Goal: Information Seeking & Learning: Get advice/opinions

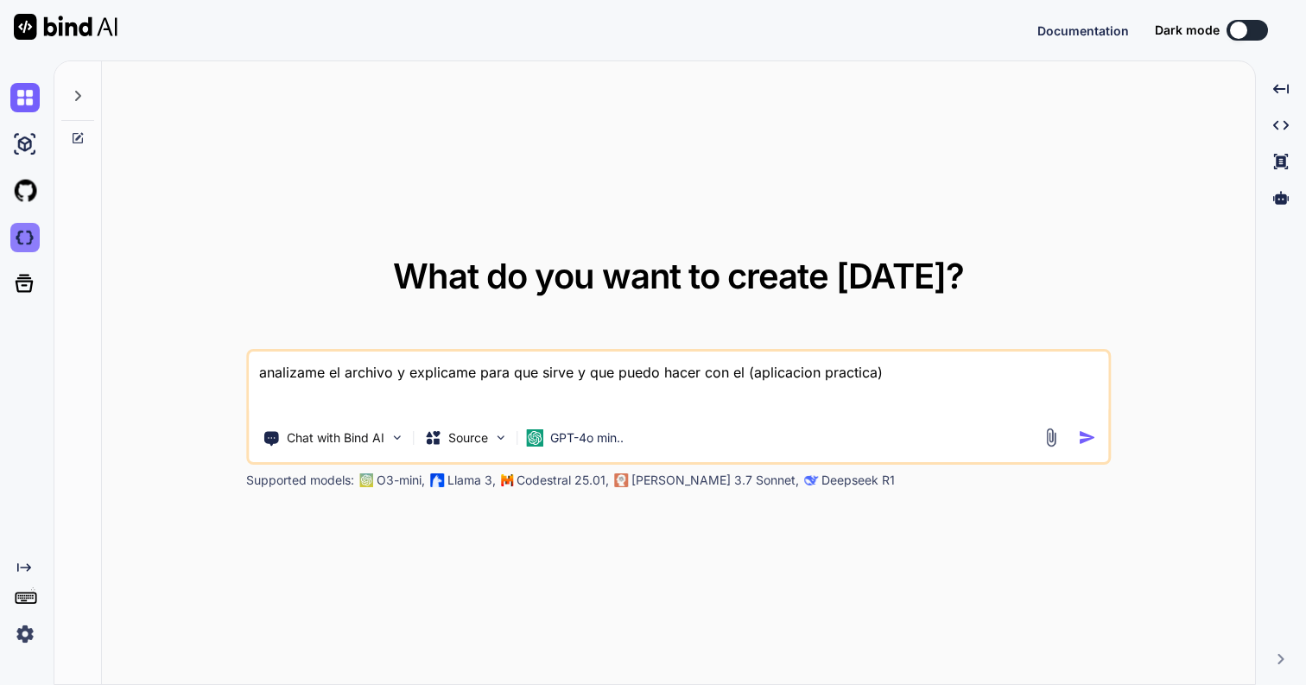
type textarea "x"
click at [20, 235] on img at bounding box center [24, 237] width 29 height 29
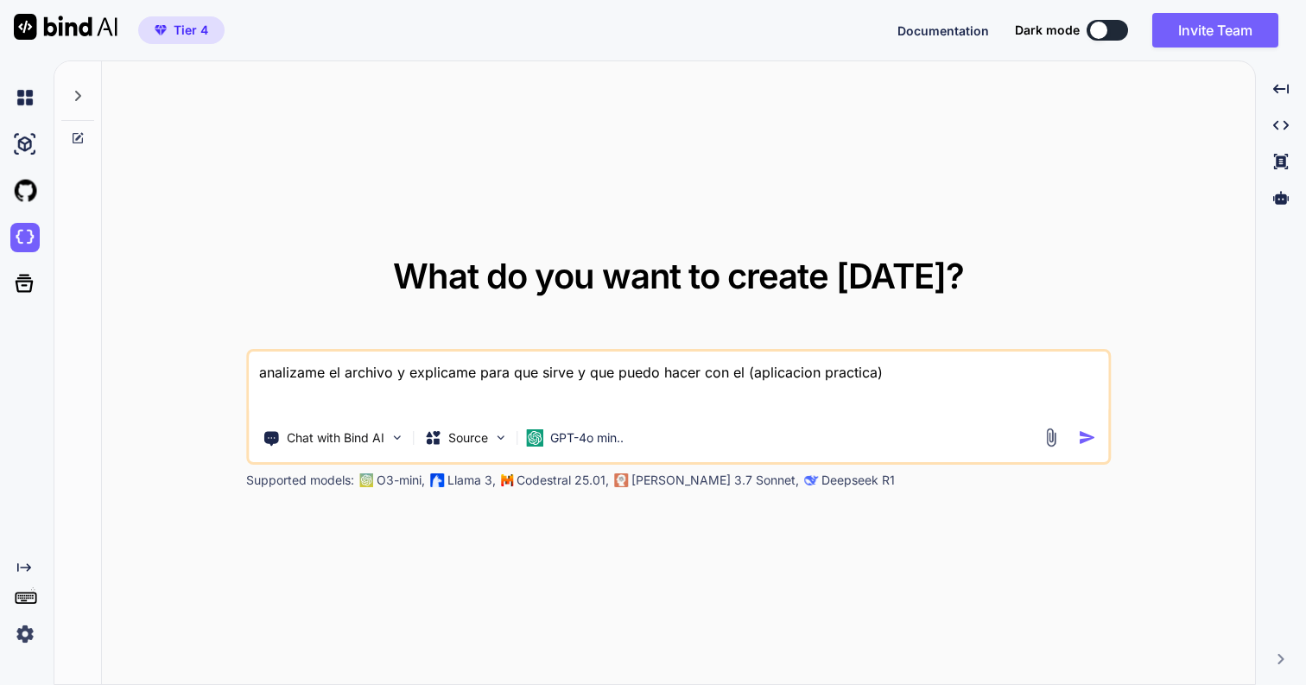
click at [422, 377] on textarea "analizame el archivo y explicame para que sirve y que puedo hacer con el (aplic…" at bounding box center [679, 384] width 860 height 64
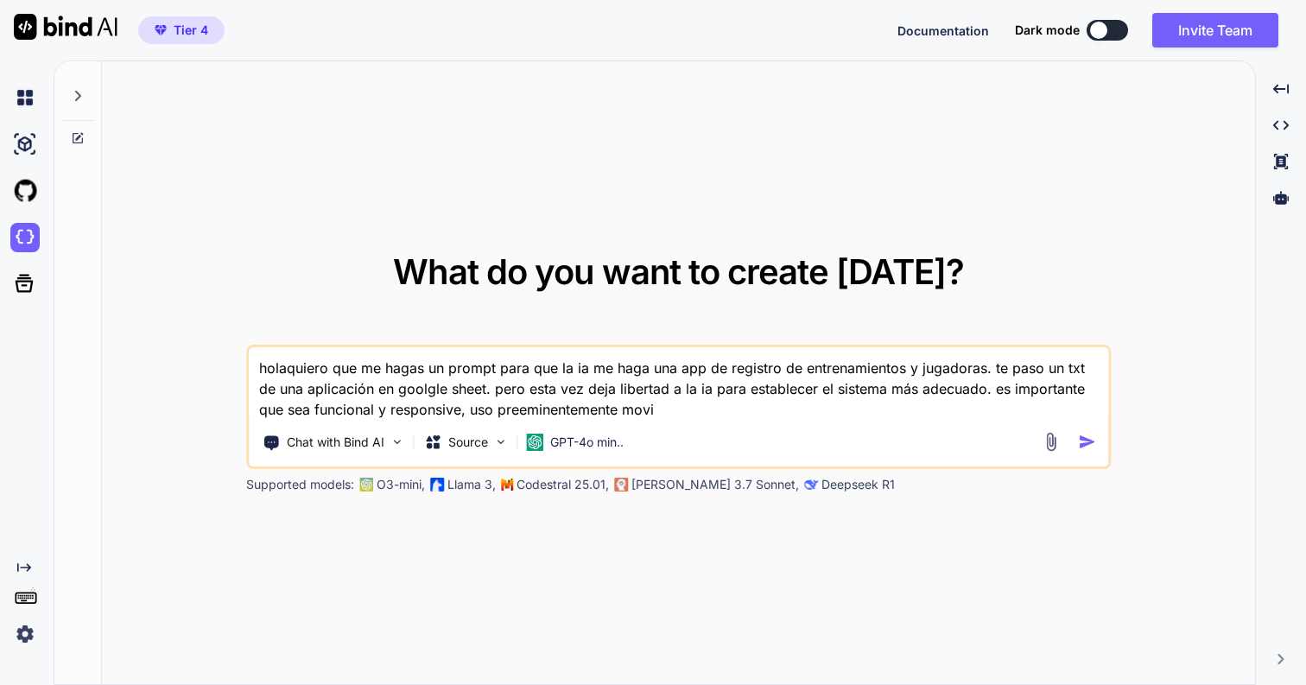
type textarea "holaquiero que me hagas un prompt para que la ia me haga una app de registro de…"
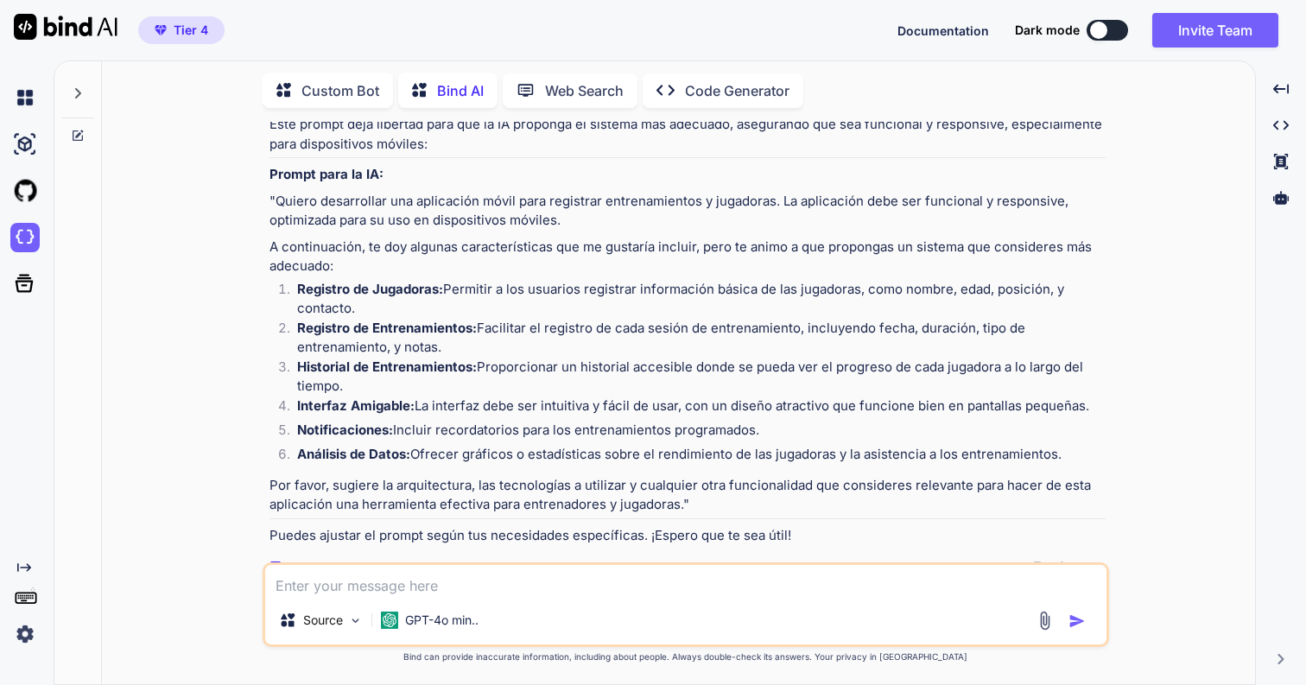
scroll to position [184, 0]
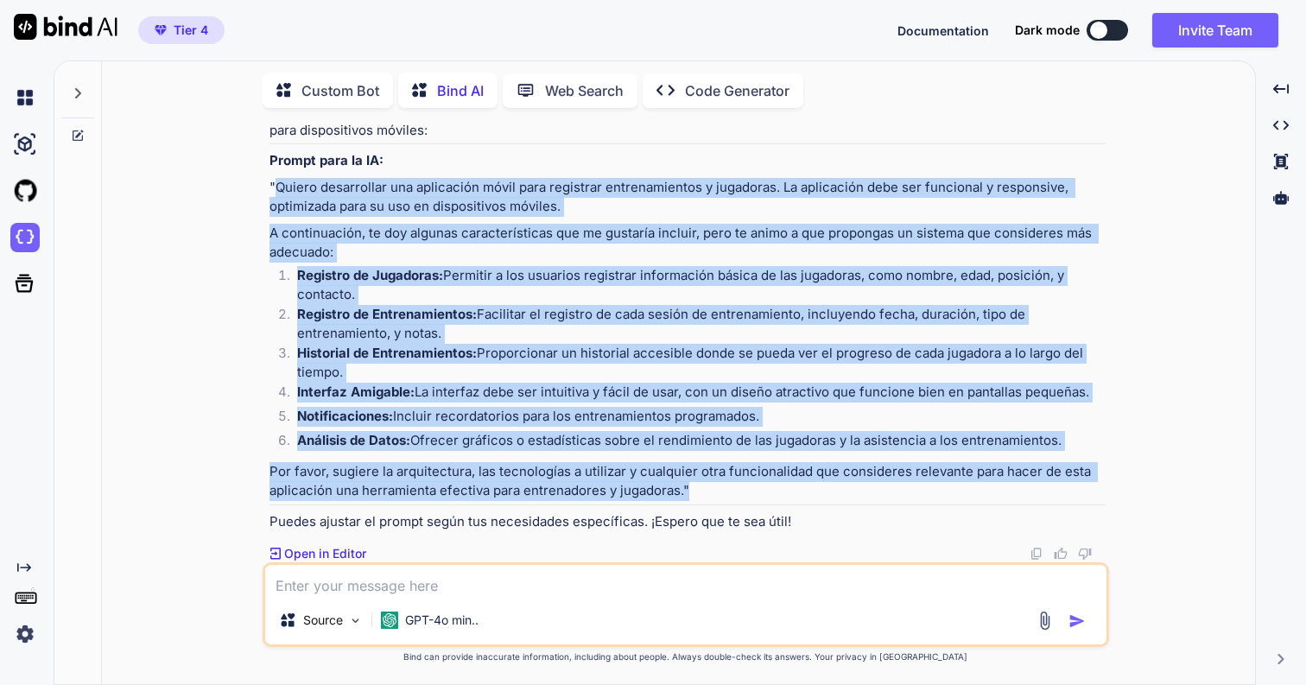
drag, startPoint x: 276, startPoint y: 187, endPoint x: 755, endPoint y: 486, distance: 564.4
click at [755, 486] on div "¡Hola! Aquí tienes un prompt que puedes usar para que la IA te ayude a crear un…" at bounding box center [688, 307] width 836 height 450
copy div "Loremi dolorsitame con adipiscing elits doei temporinc utlaboreetdolo m aliquae…"
click at [461, 313] on strong "Registro de Entrenamientos:" at bounding box center [387, 314] width 180 height 16
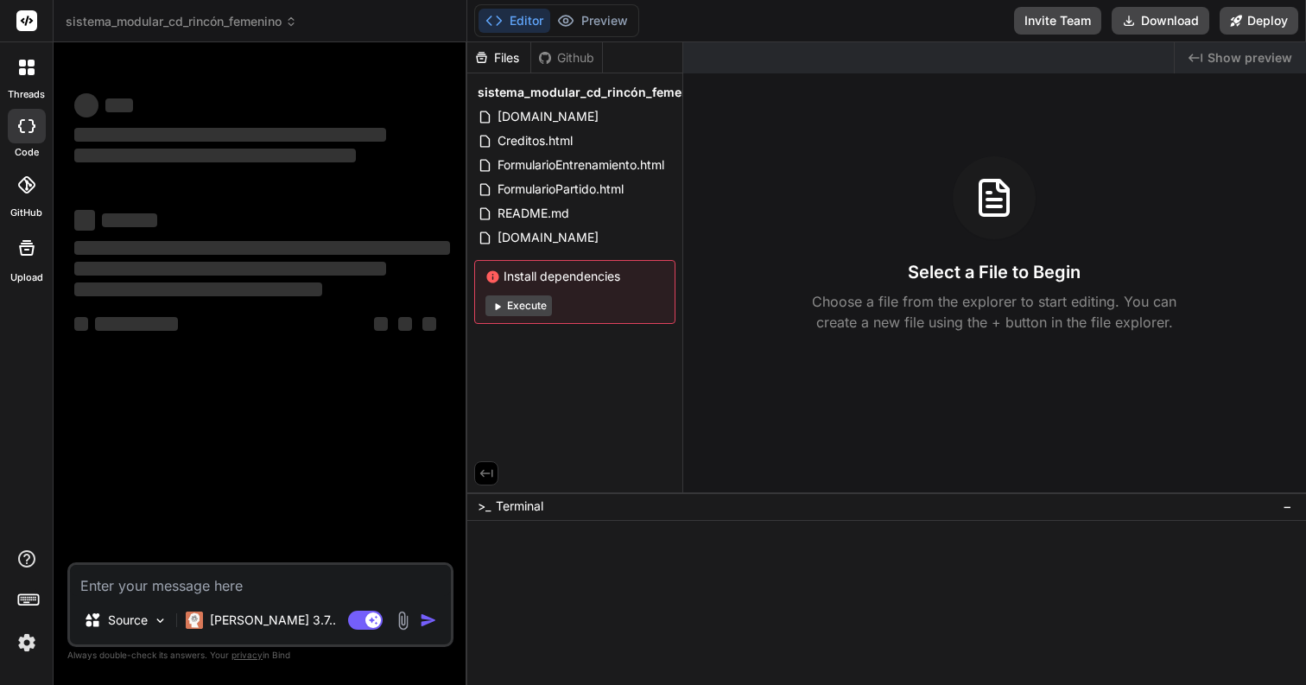
type textarea "x"
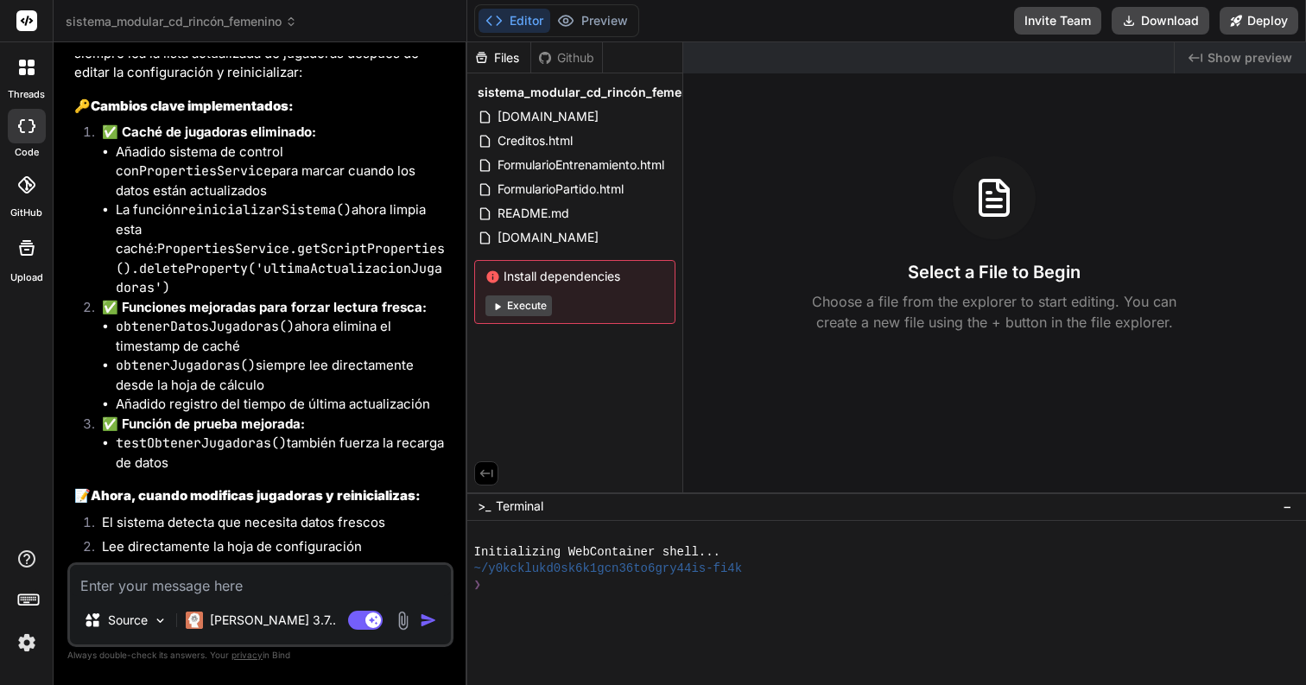
scroll to position [4007, 0]
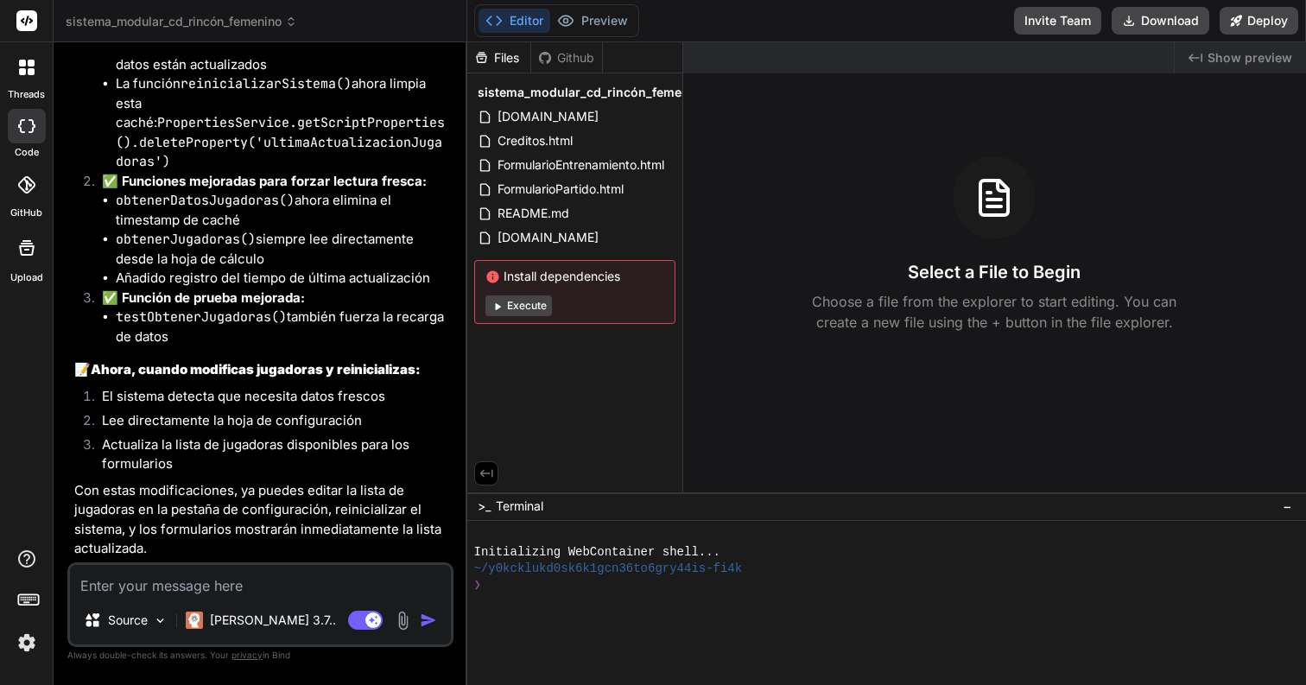
click at [207, 581] on textarea at bounding box center [260, 580] width 381 height 31
type textarea "n"
type textarea "x"
type textarea "no"
type textarea "x"
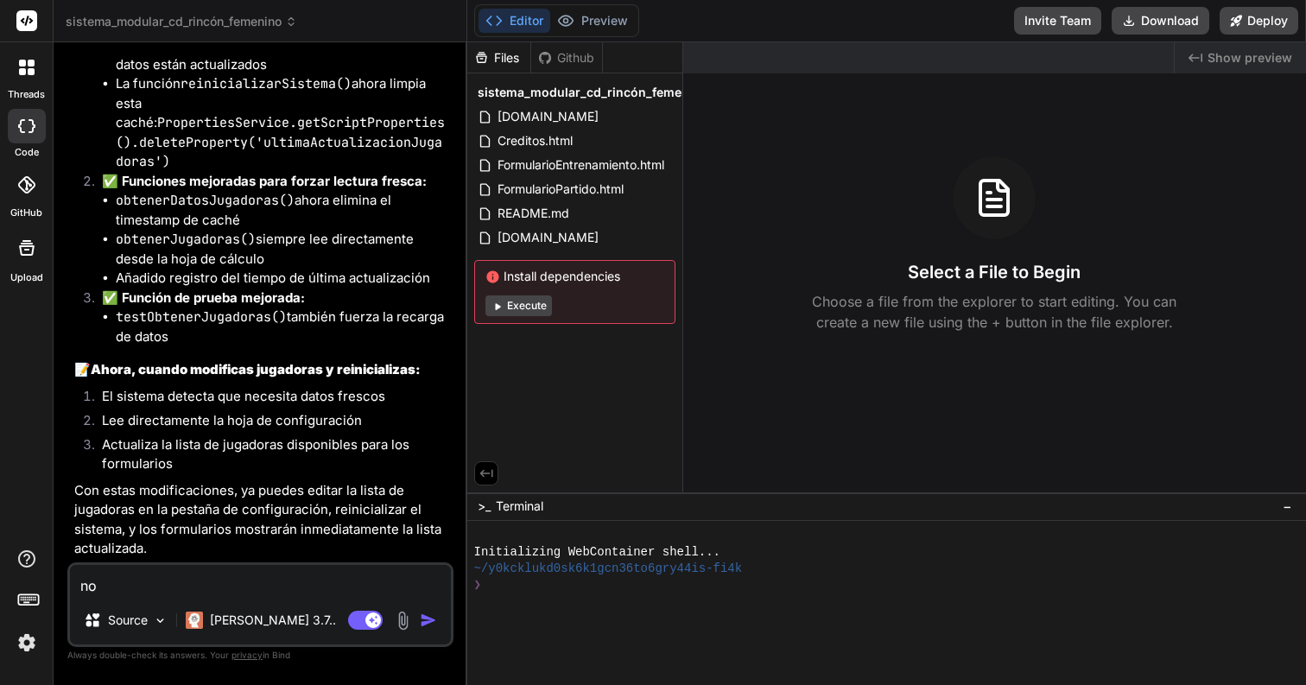
type textarea "no"
type textarea "x"
type textarea "no s"
type textarea "x"
type textarea "no se"
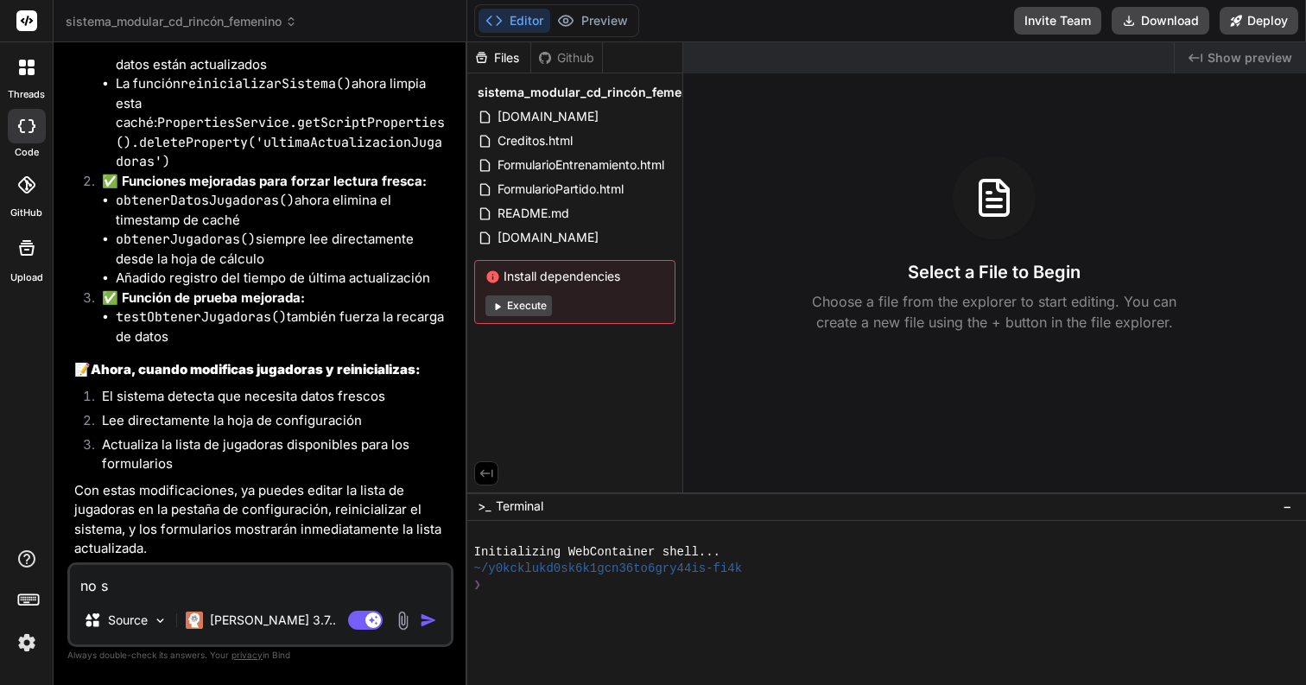
type textarea "x"
type textarea "no se"
type textarea "x"
type textarea "no se h"
type textarea "x"
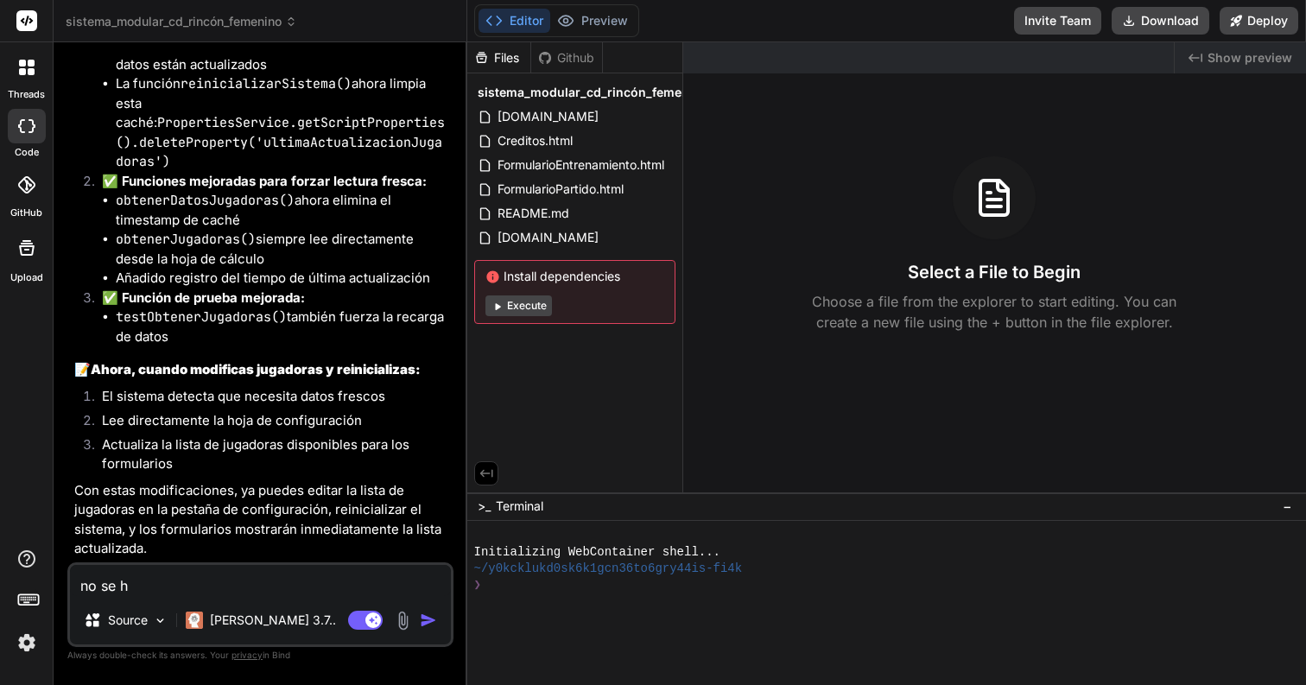
type textarea "no se ha"
type textarea "x"
type textarea "no se ha"
type textarea "x"
type textarea "no se ha s"
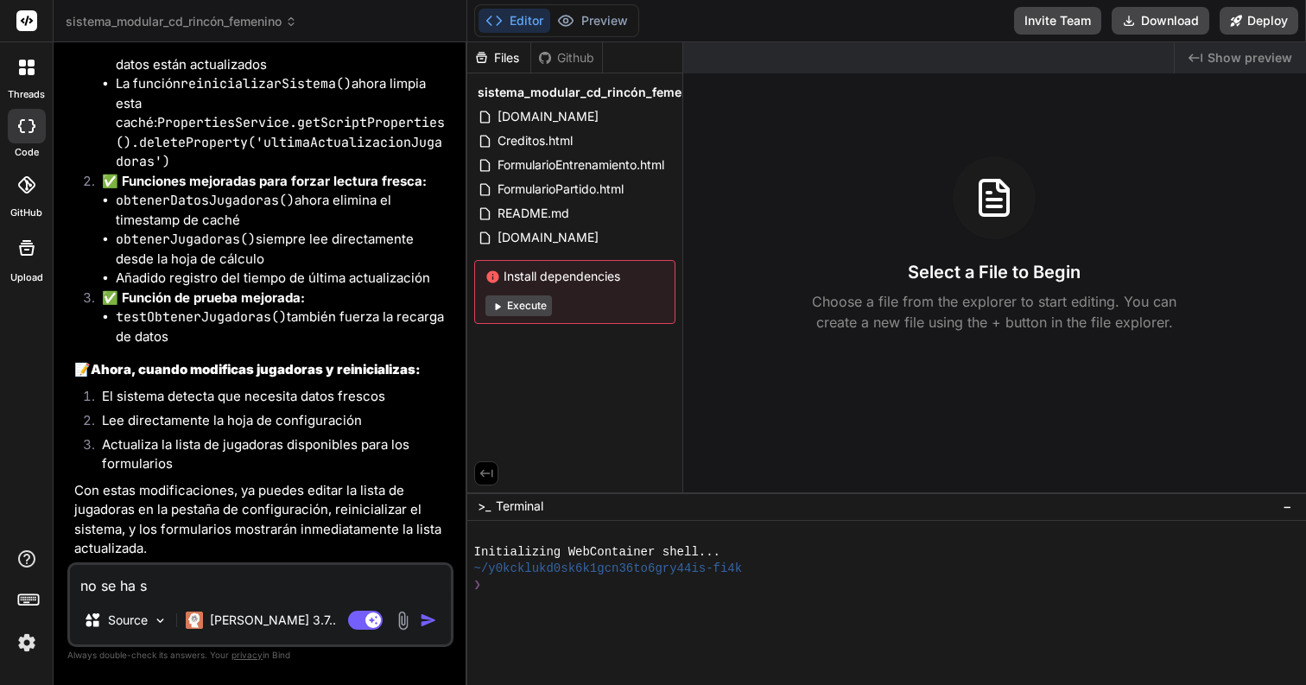
type textarea "x"
type textarea "no se ha so"
type textarea "x"
type textarea "no se ha sol"
type textarea "x"
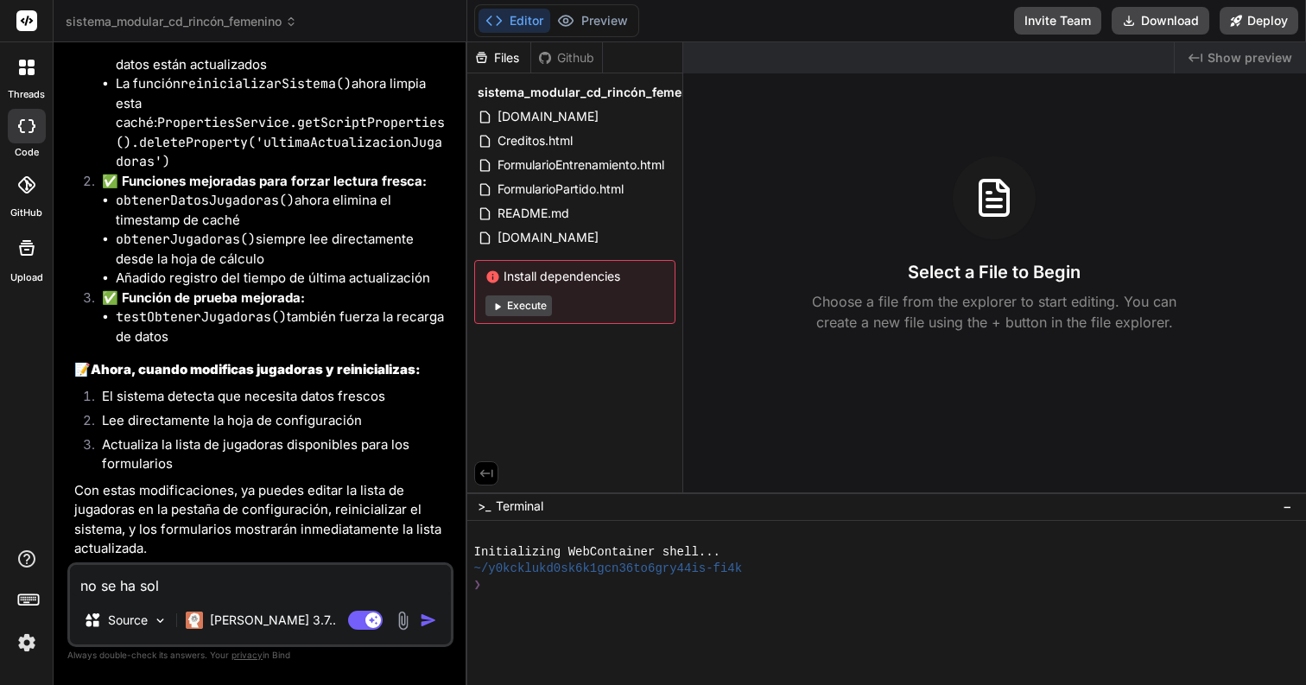
type textarea "no se ha solu"
type textarea "x"
type textarea "no se ha soluc"
type textarea "x"
type textarea "no se ha soluci"
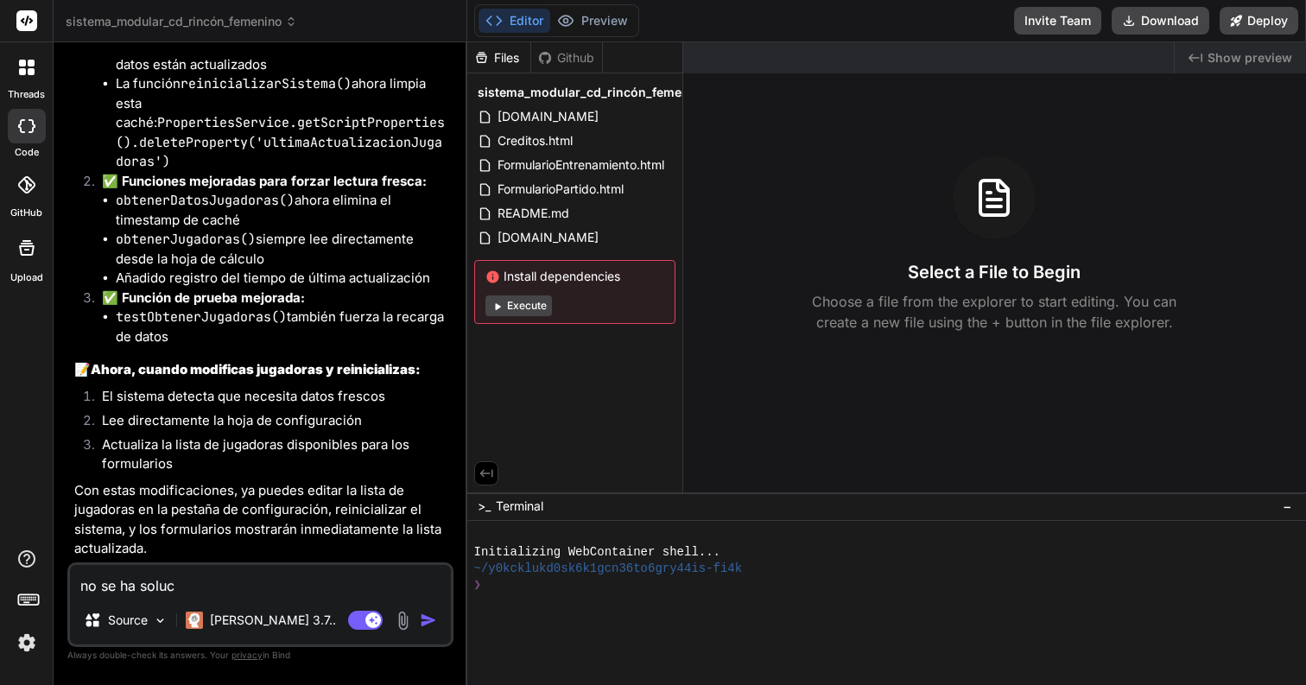
type textarea "x"
type textarea "no se ha solucio"
type textarea "x"
type textarea "no se ha solucion"
type textarea "x"
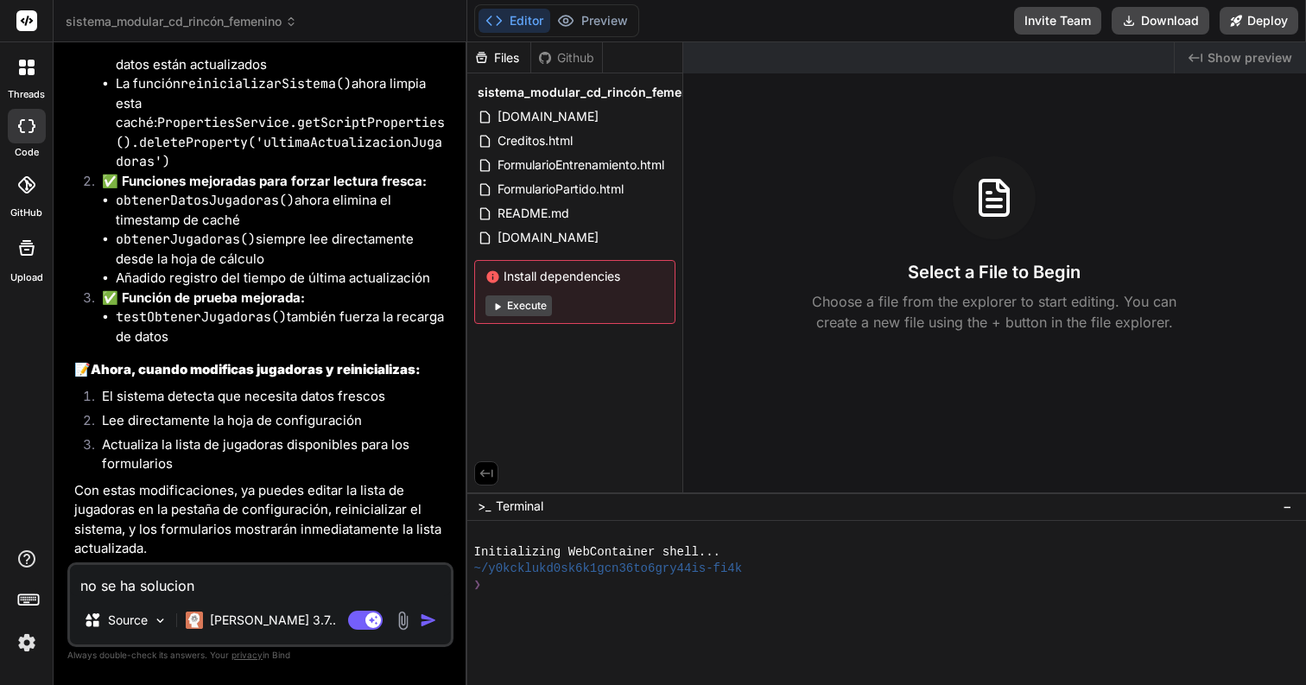
type textarea "no se ha soluciona"
type textarea "x"
type textarea "no se ha solucionad"
type textarea "x"
type textarea "no se ha solucionado"
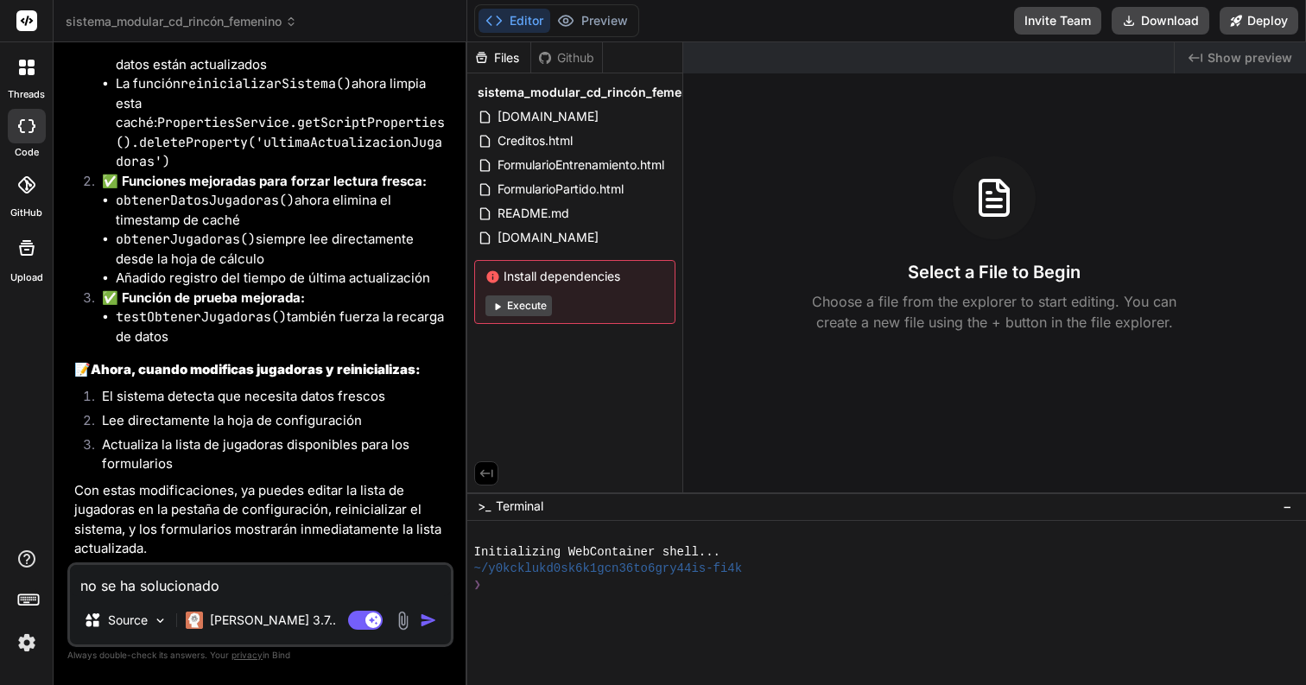
type textarea "x"
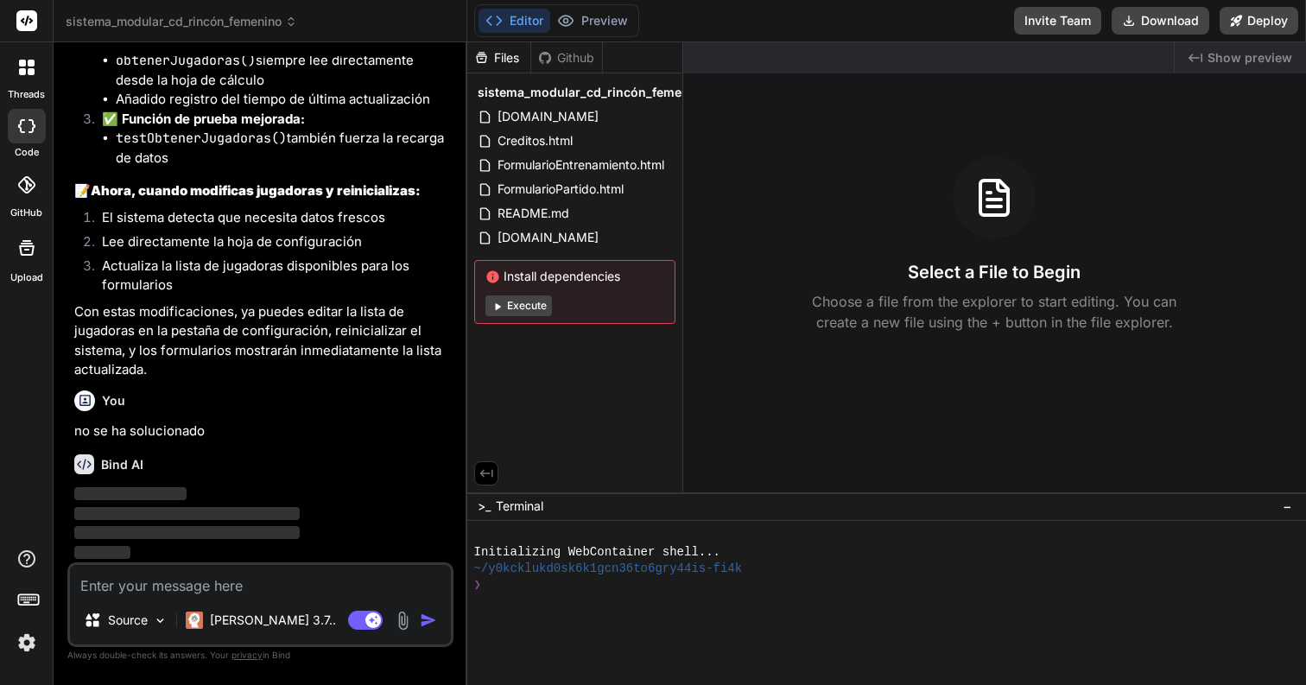
scroll to position [4185, 0]
click at [257, 627] on p "[PERSON_NAME] 3.7.." at bounding box center [273, 620] width 126 height 17
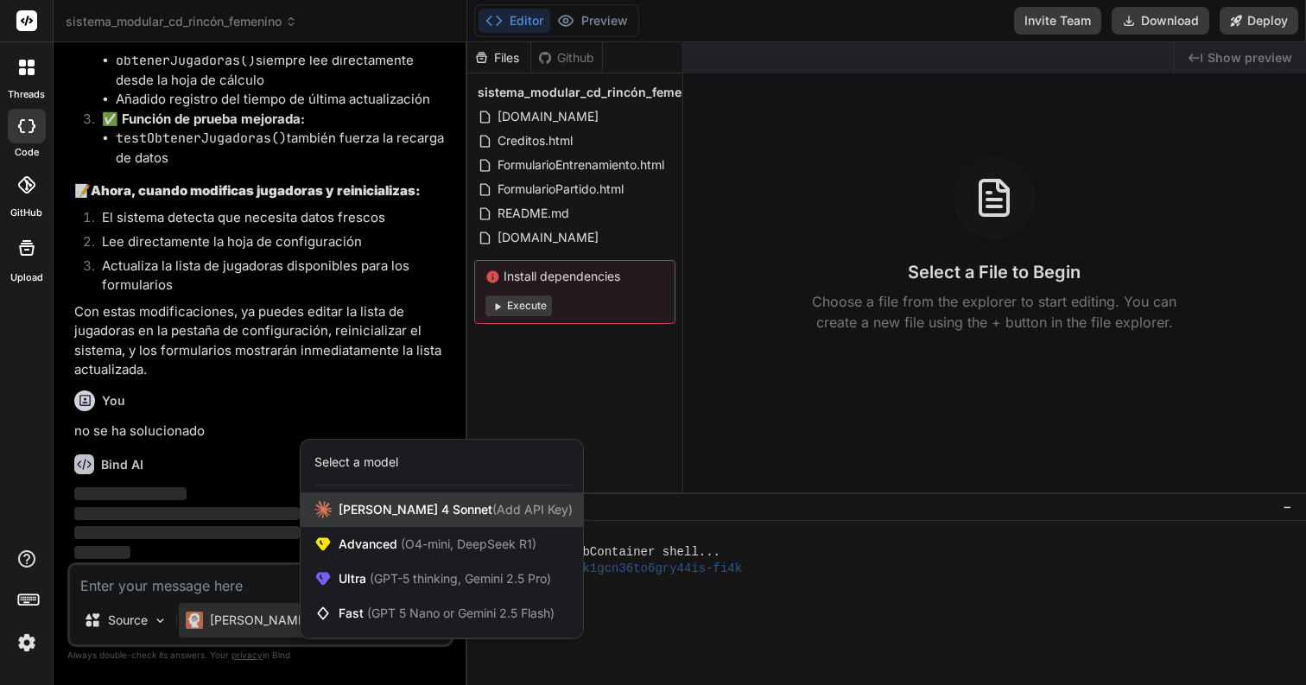
click at [493, 505] on span "(Add API Key)" at bounding box center [533, 509] width 80 height 15
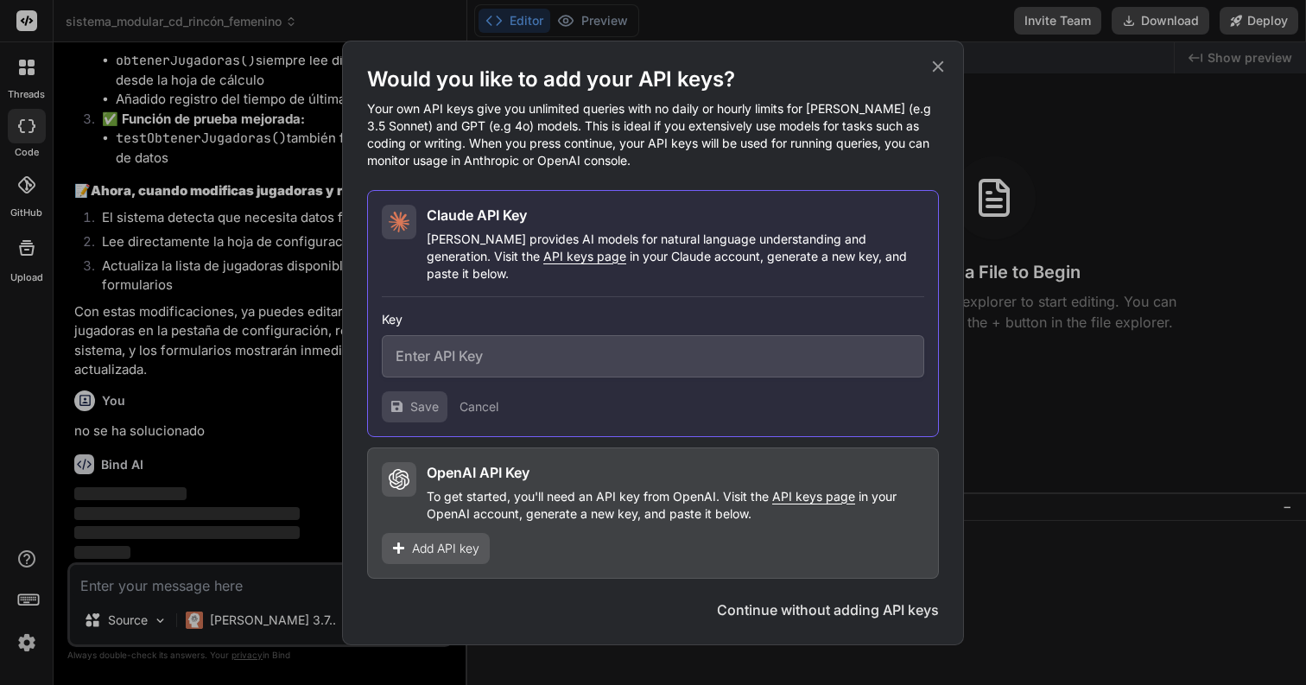
click at [477, 401] on button "Cancel" at bounding box center [479, 406] width 39 height 17
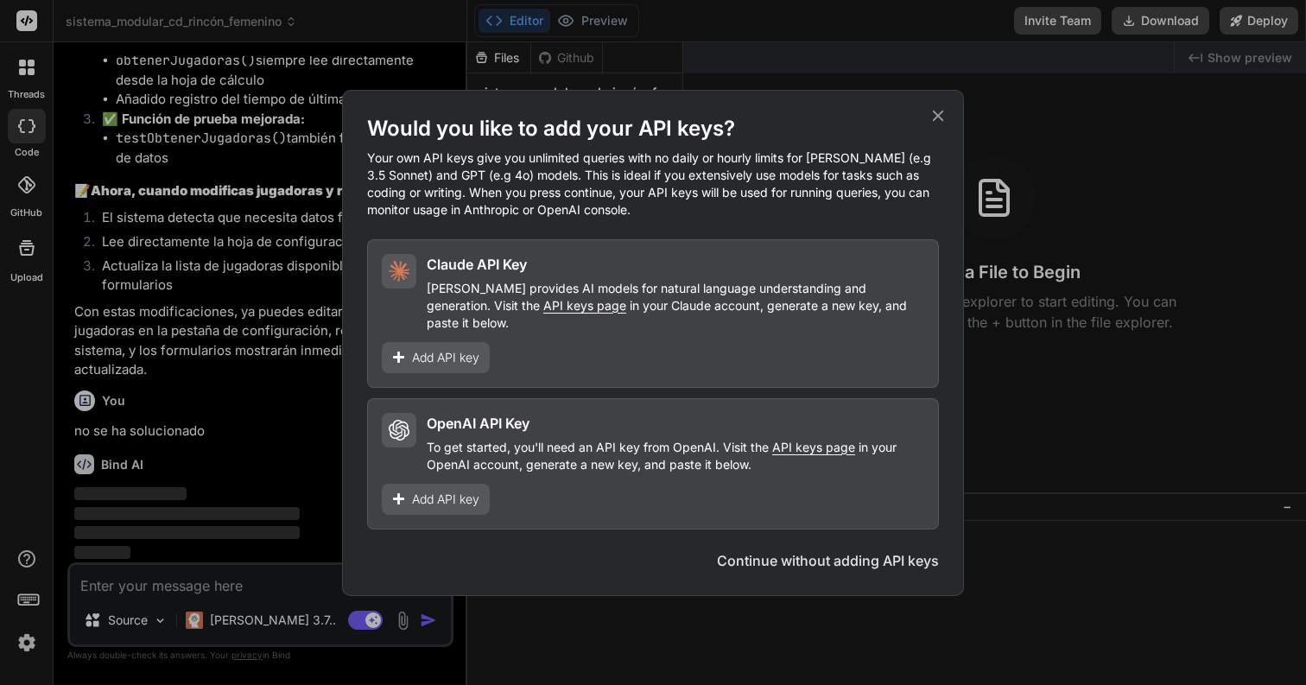
click at [933, 124] on icon at bounding box center [938, 115] width 19 height 19
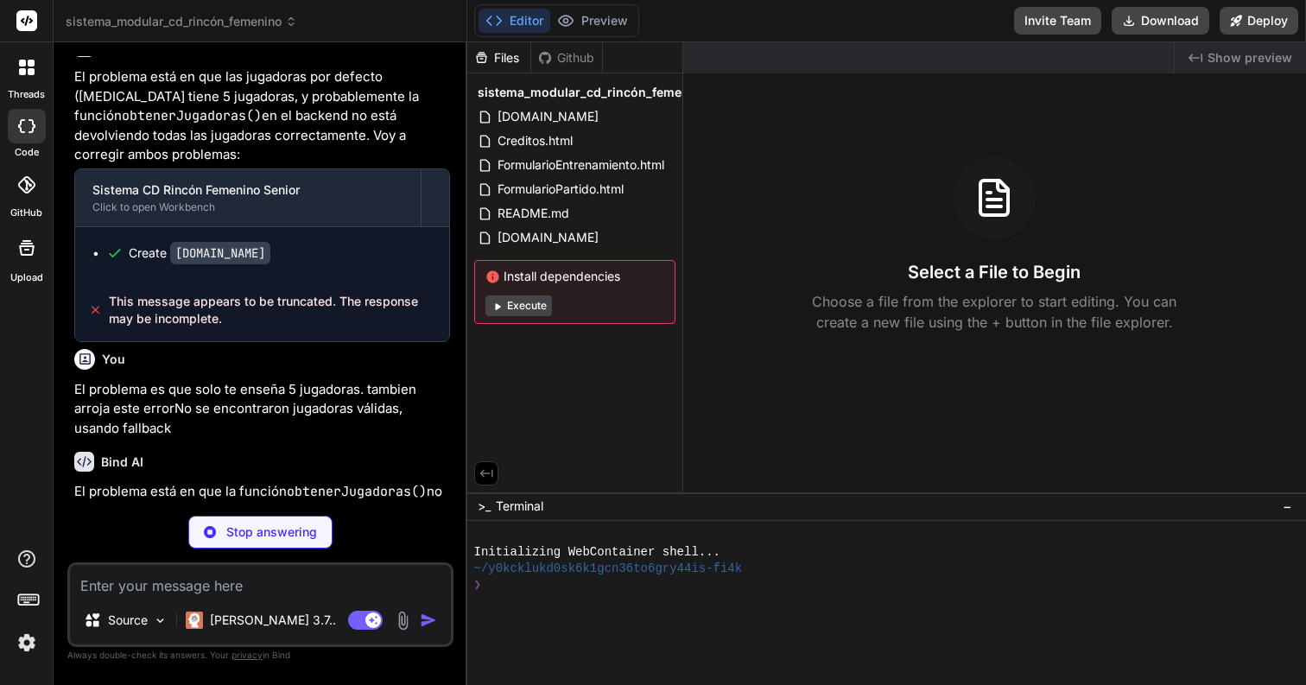
scroll to position [0, 0]
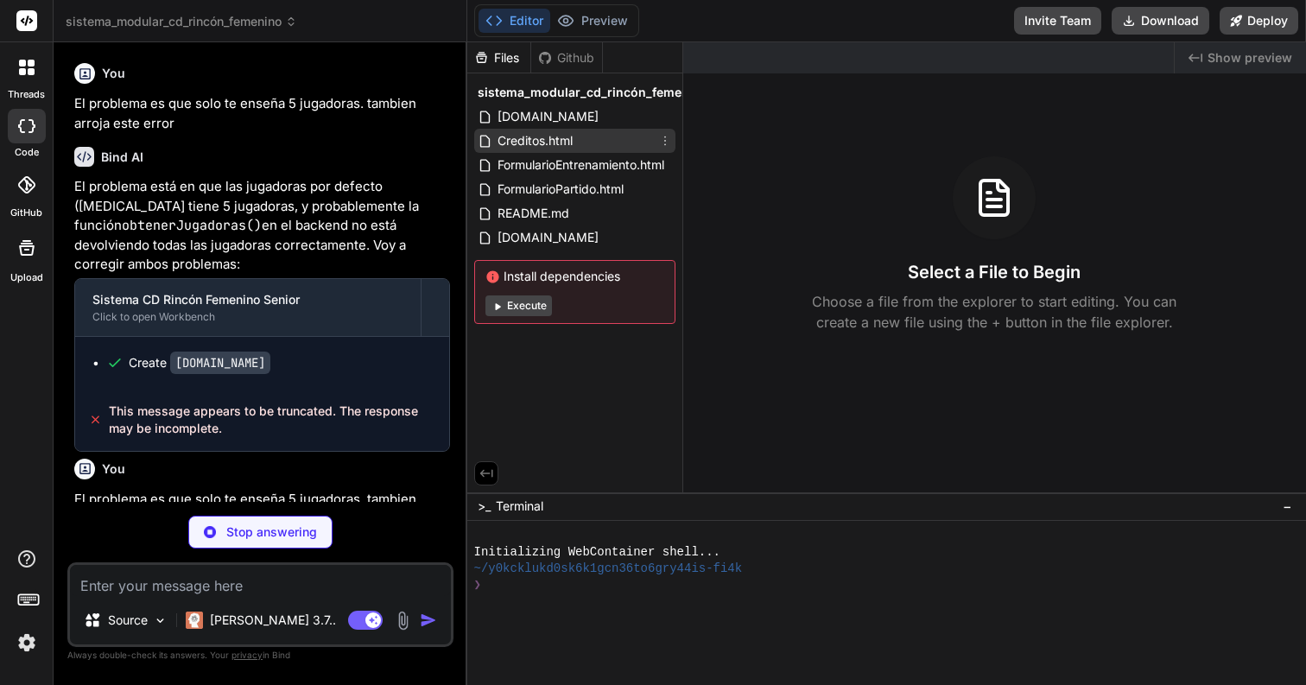
click at [531, 136] on span "Creditos.html" at bounding box center [535, 140] width 79 height 21
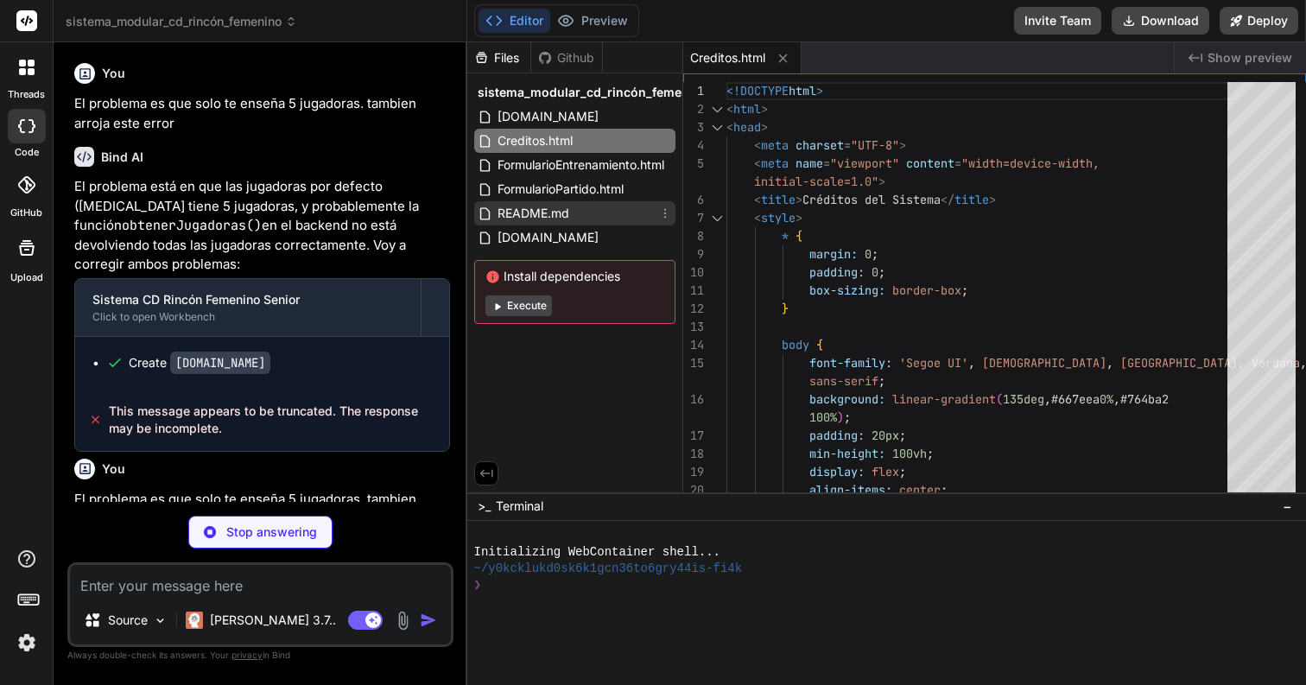
type textarea "x"
click at [547, 215] on span "README.md" at bounding box center [533, 213] width 75 height 21
type textarea "## 🔴⚪ CD RINCÓN FEMENINO SENIOR **Sistema desarrollado específicamente para la …"
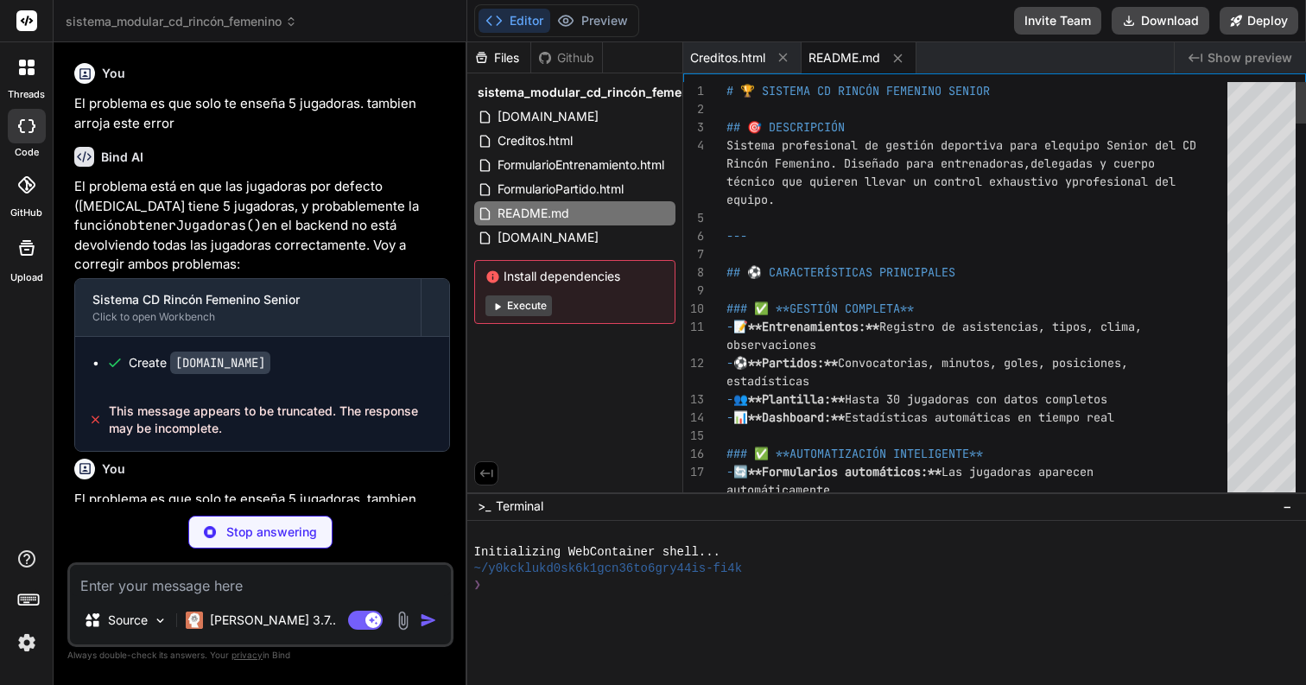
type textarea "x"
type textarea "# 🏆 SISTEMA CD RINCÓN FEMENINO SENIOR ## 🎯 DESCRIPCIÓN Sistema profesional de g…"
type textarea "x"
type textarea "# 🏆 SISTEMA CD RINCÓN FEMENINO SENIOR ## 🎯 DESCRIPCIÓN Sistema profesional de g…"
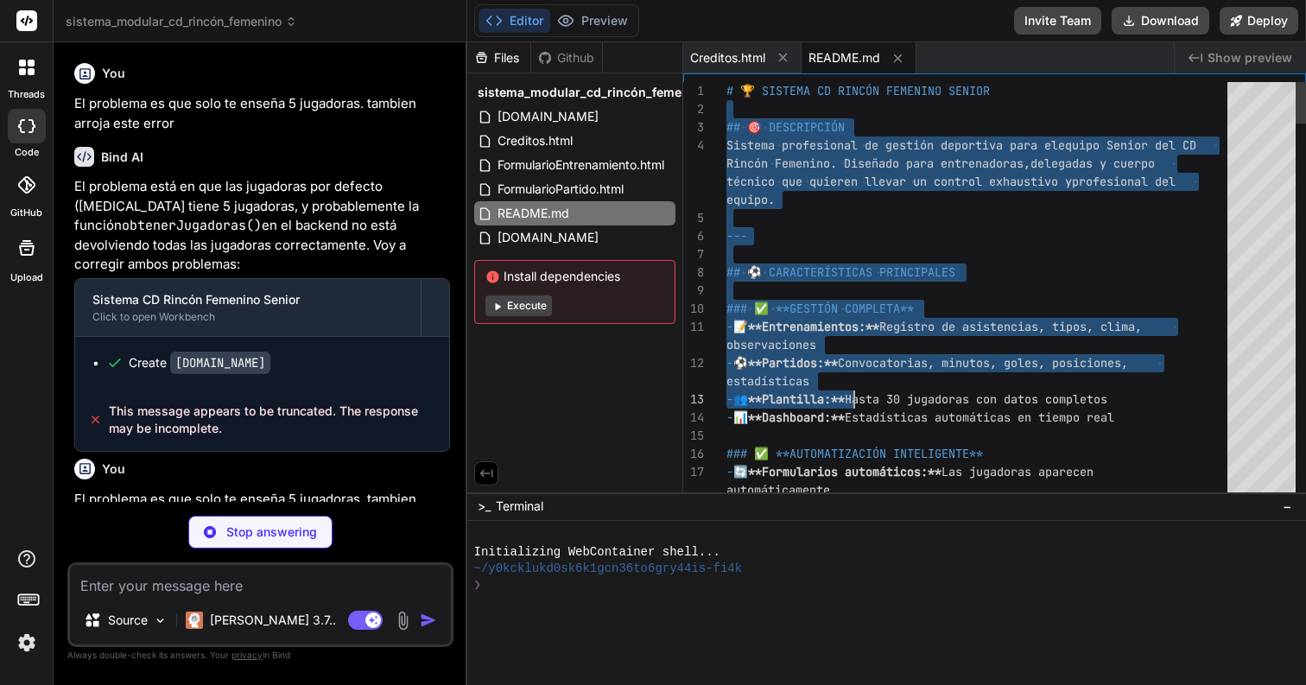
type textarea "x"
type textarea "# 🏆 SISTEMA CD RINCÓN FEMENINO SENIOR ## 🎯 DESCRIPCIÓN Sistema profesional de g…"
type textarea "x"
type textarea "# 🏆 SISTEMA CD RINCÓN FEMENINO SENIOR ## 🎯 DESCRIPCIÓN Sistema profesional de g…"
type textarea "x"
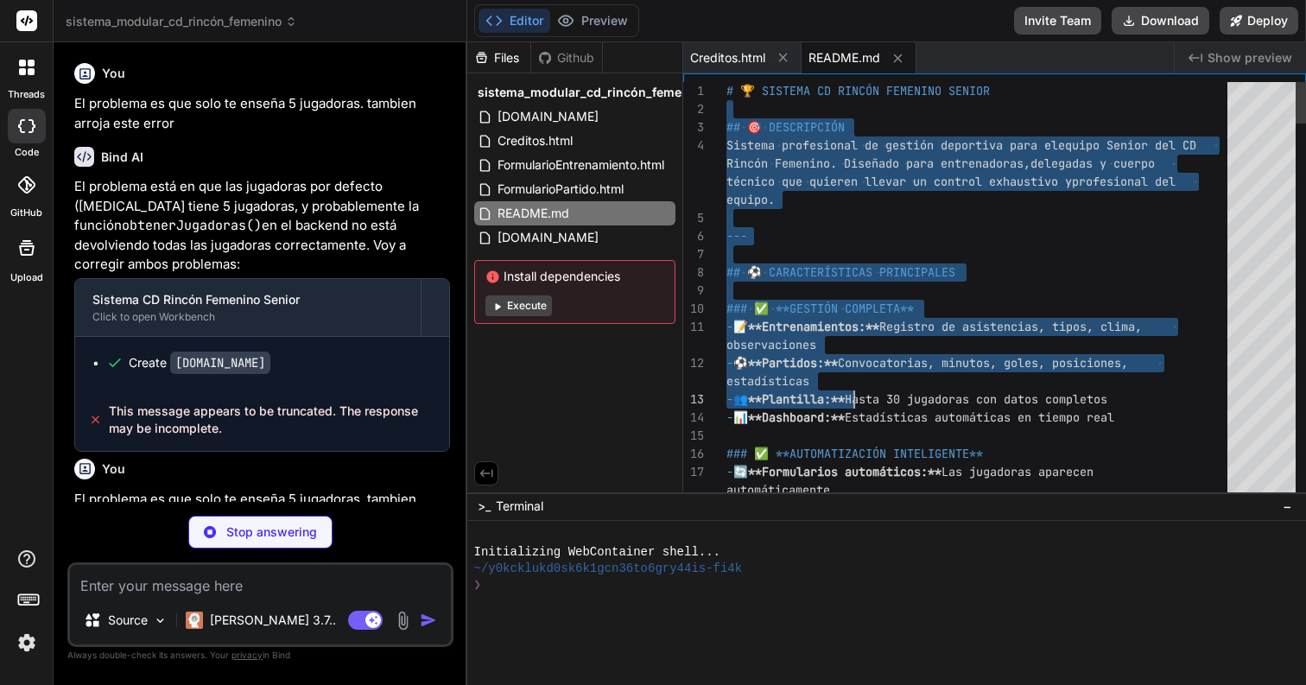
type textarea "# 🏆 SISTEMA CD RINCÓN FEMENINO SENIOR ## 🎯 DESCRIPCIÓN Sistema profesional de g…"
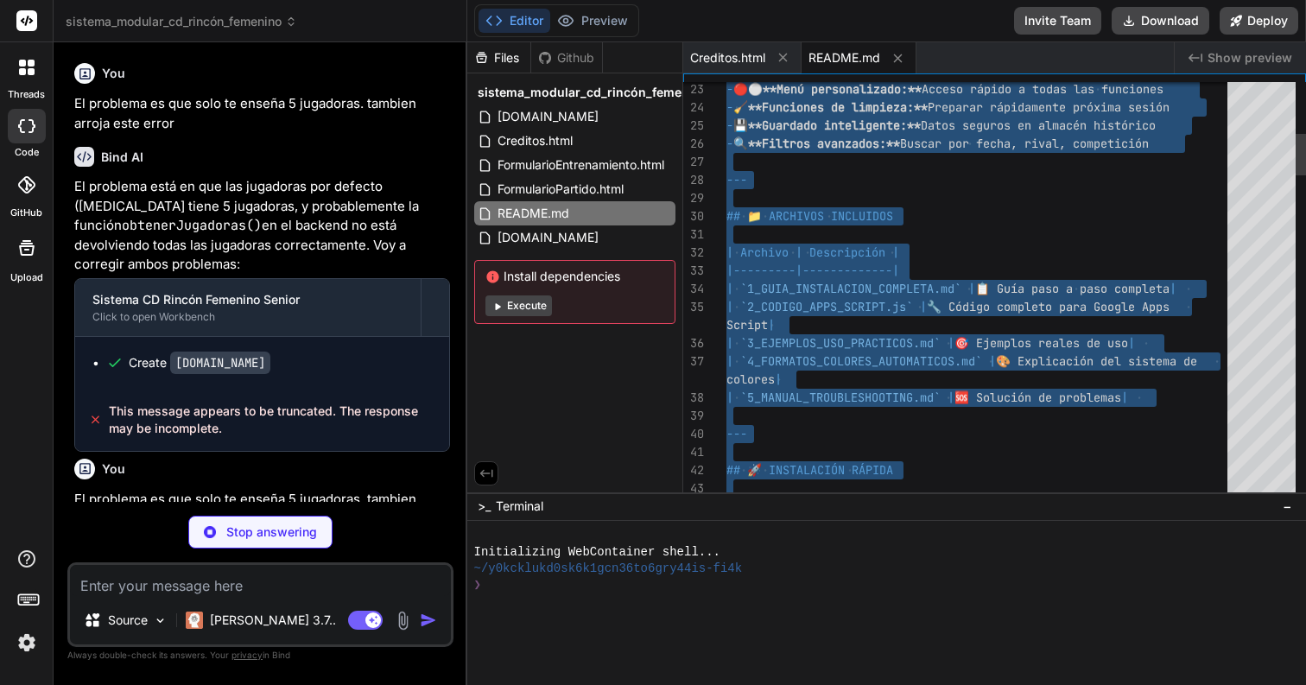
type textarea "x"
type textarea "# 🏆 SISTEMA CD RINCÓN FEMENINO SENIOR ## 🎯 DESCRIPCIÓN Sistema profesional de g…"
type textarea "x"
type textarea "# 🏆 SISTEMA CD RINCÓN FEMENINO SENIOR ## 🎯 DESCRIPCIÓN Sistema profesional de g…"
type textarea "x"
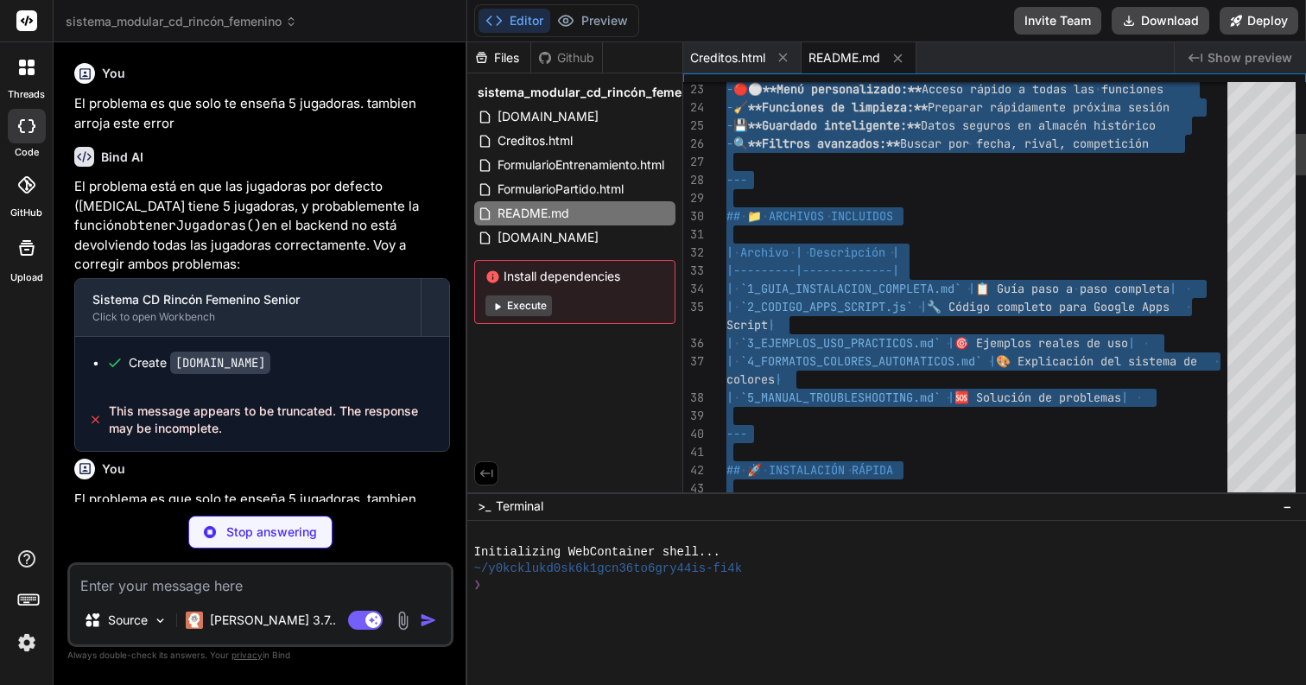
type textarea "# 🏆 SISTEMA CD RINCÓN FEMENINO SENIOR ## 🎯 DESCRIPCIÓN Sistema profesional de g…"
type textarea "x"
type textarea "# 🏆 SISTEMA CD RINCÓN FEMENINO SENIOR ## 🎯 DESCRIPCIÓN Sistema profesional de g…"
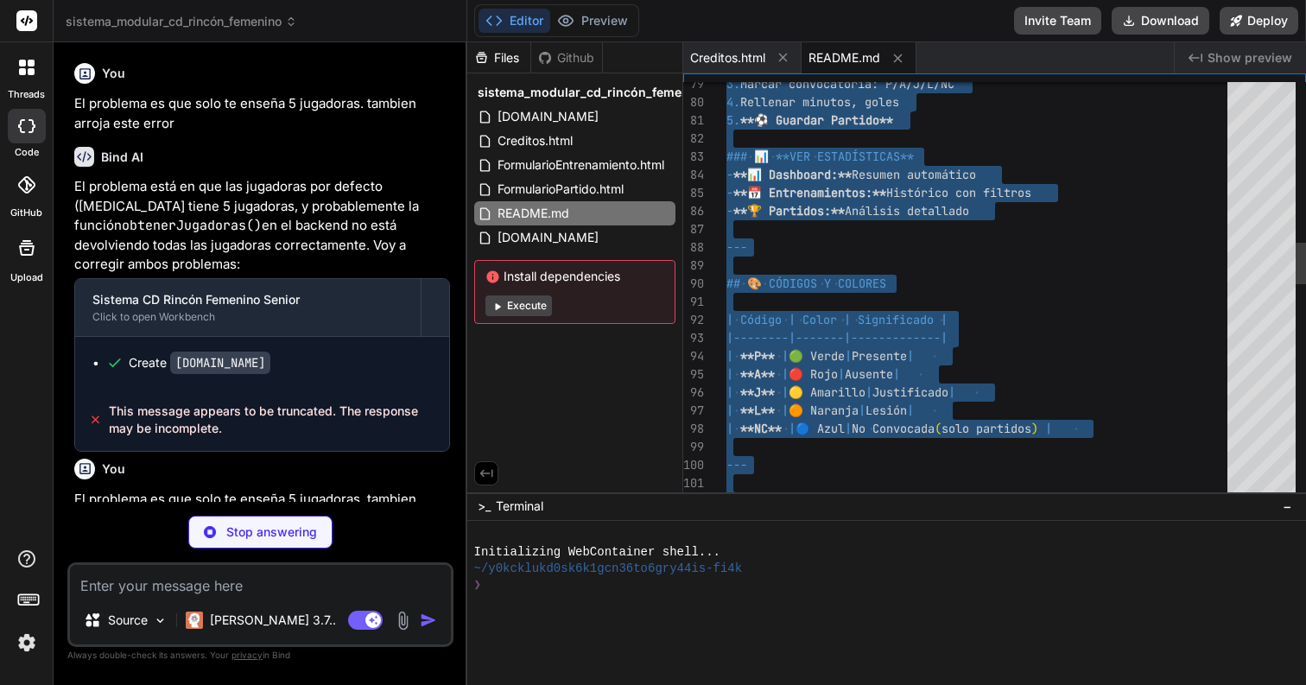
type textarea "x"
type textarea "# 🏆 SISTEMA CD RINCÓN FEMENINO SENIOR ## 🎯 DESCRIPCIÓN Sistema profesional de g…"
type textarea "x"
type textarea "# 🏆 SISTEMA CD RINCÓN FEMENINO SENIOR ## 🎯 DESCRIPCIÓN Sistema profesional de g…"
type textarea "x"
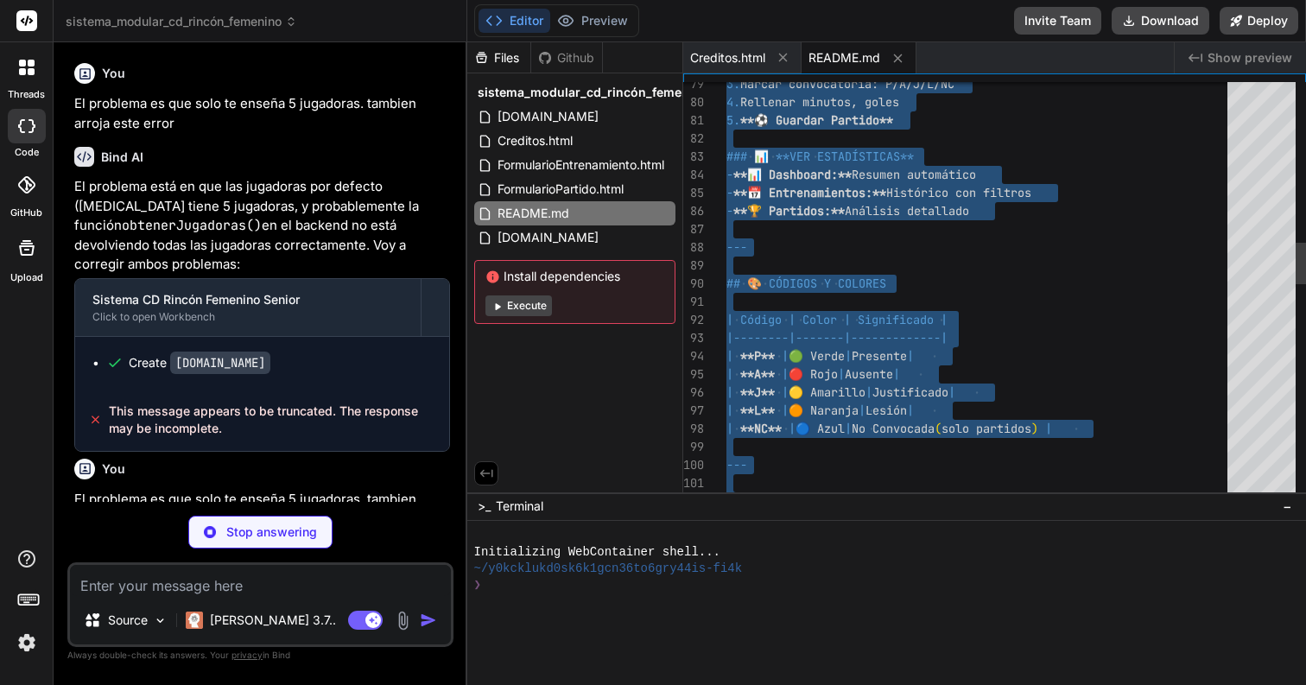
type textarea "# 🏆 SISTEMA CD RINCÓN FEMENINO SENIOR ## 🎯 DESCRIPCIÓN Sistema profesional de g…"
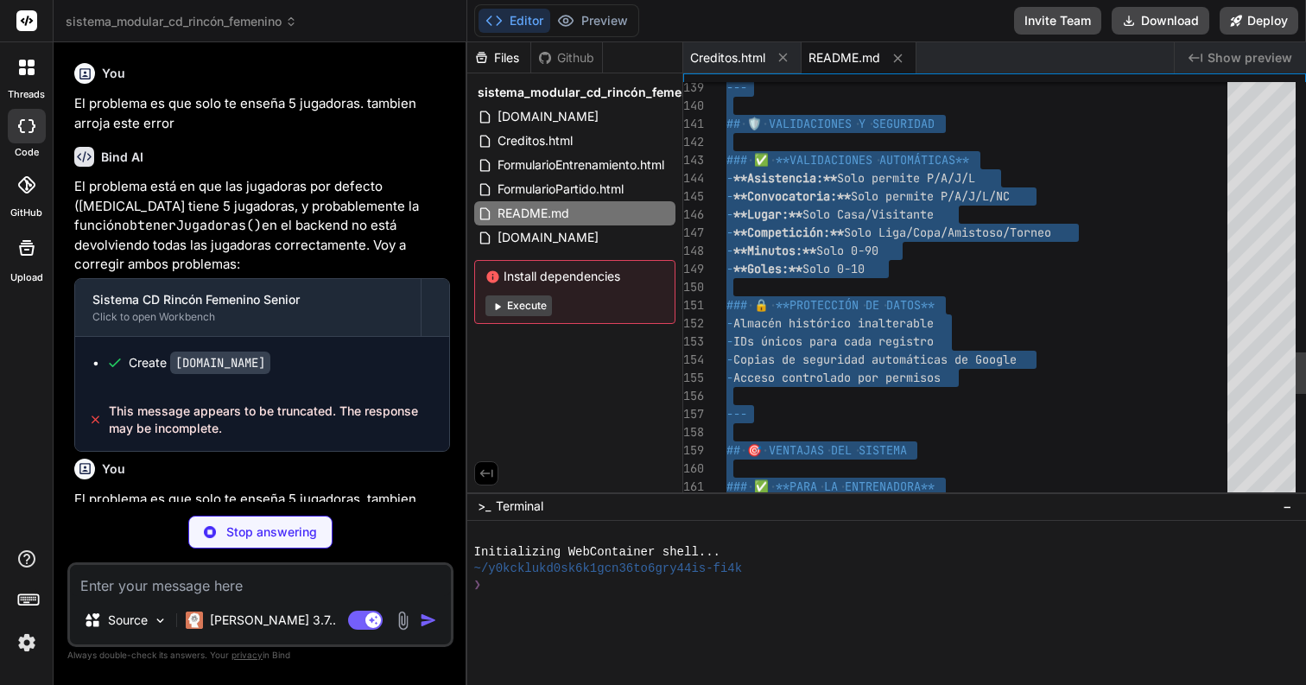
type textarea "x"
type textarea "# 🏆 SISTEMA CD RINCÓN FEMENINO SENIOR ## 🎯 DESCRIPCIÓN Sistema profesional de g…"
type textarea "x"
type textarea "# 🏆 SISTEMA CD RINCÓN FEMENINO SENIOR ## 🎯 DESCRIPCIÓN Sistema profesional de g…"
type textarea "x"
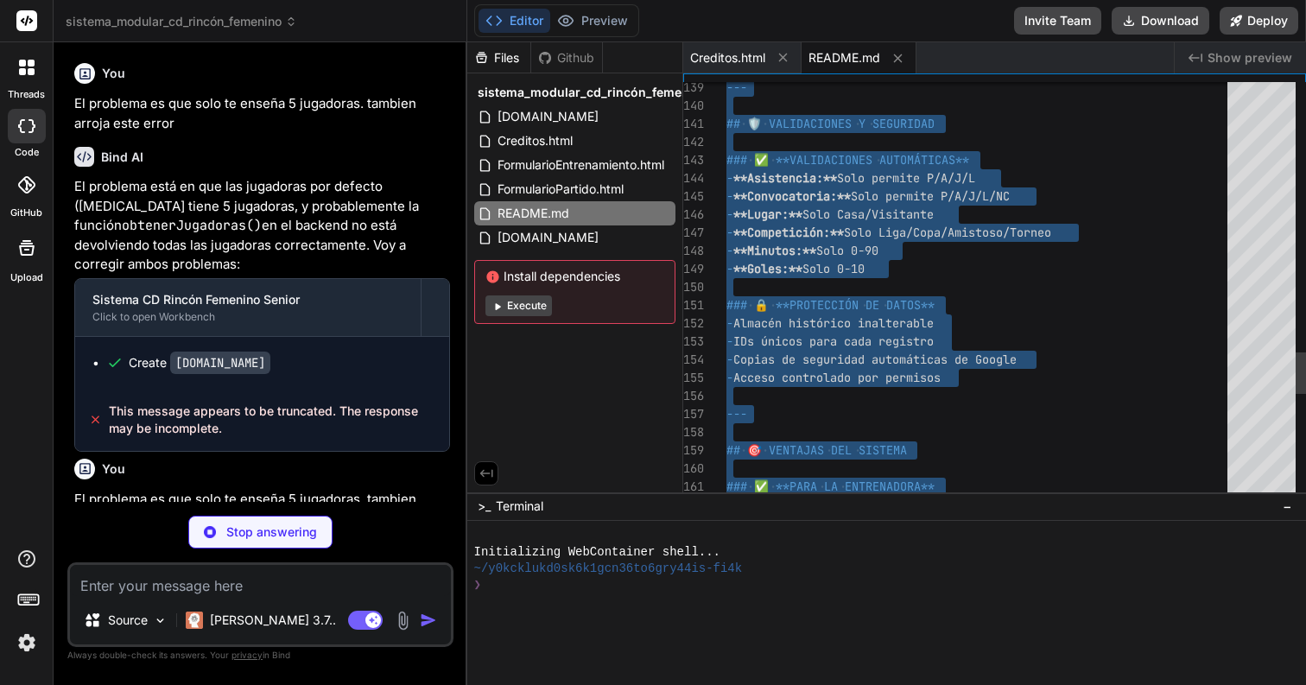
type textarea "# 🏆 SISTEMA CD RINCÓN FEMENINO SENIOR ## 🎯 DESCRIPCIÓN Sistema profesional de g…"
type textarea "x"
type textarea "# 🏆 SISTEMA CD RINCÓN FEMENINO SENIOR ## 🎯 DESCRIPCIÓN Sistema profesional de g…"
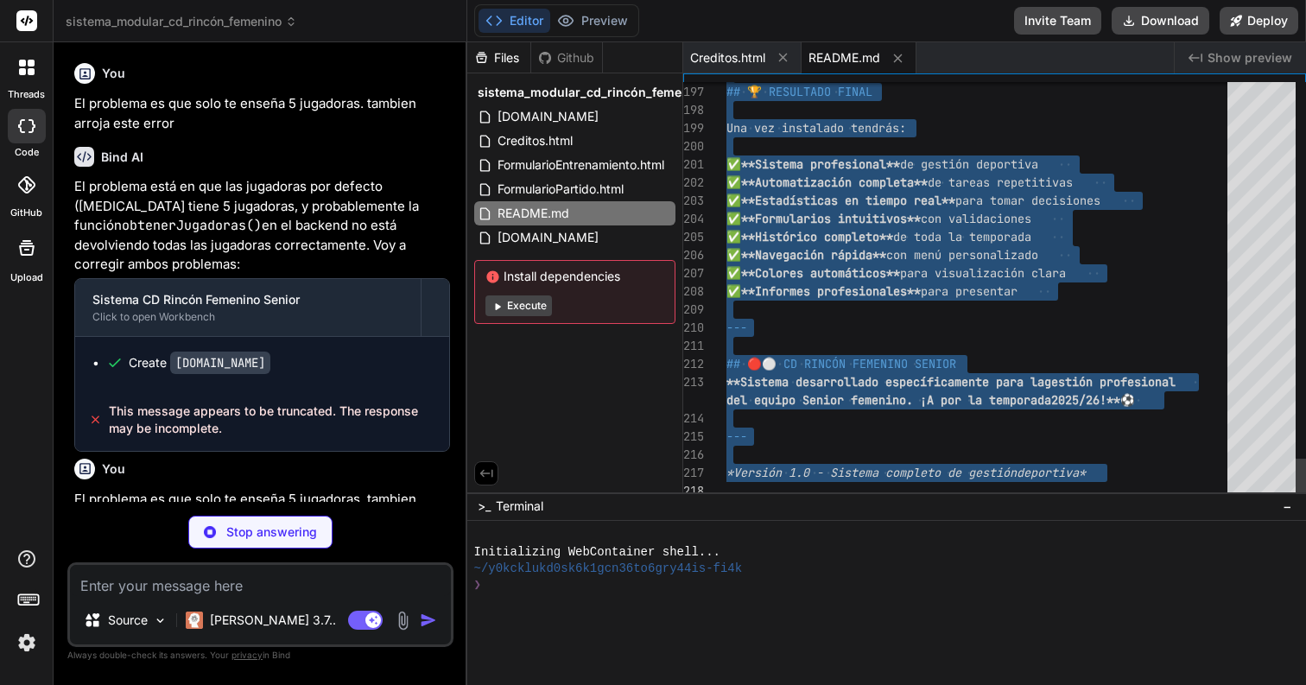
drag, startPoint x: 727, startPoint y: 92, endPoint x: 801, endPoint y: 447, distance: 362.8
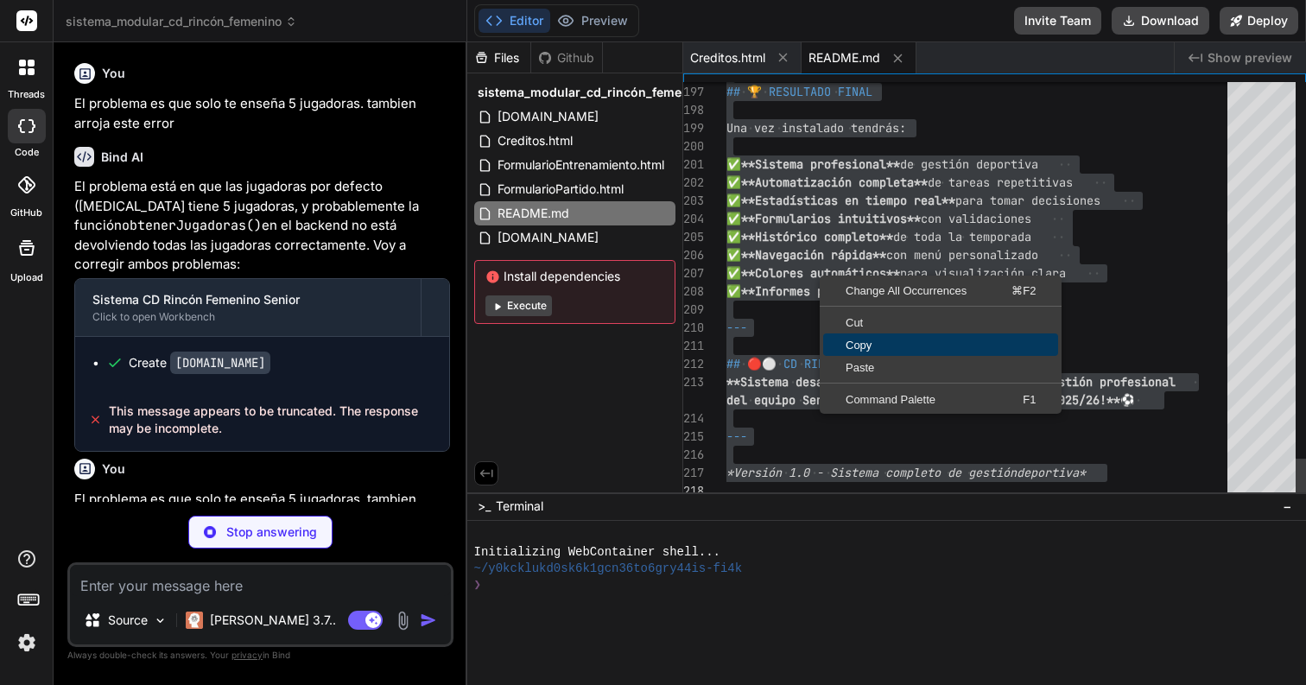
click at [912, 347] on span "Copy" at bounding box center [940, 345] width 235 height 11
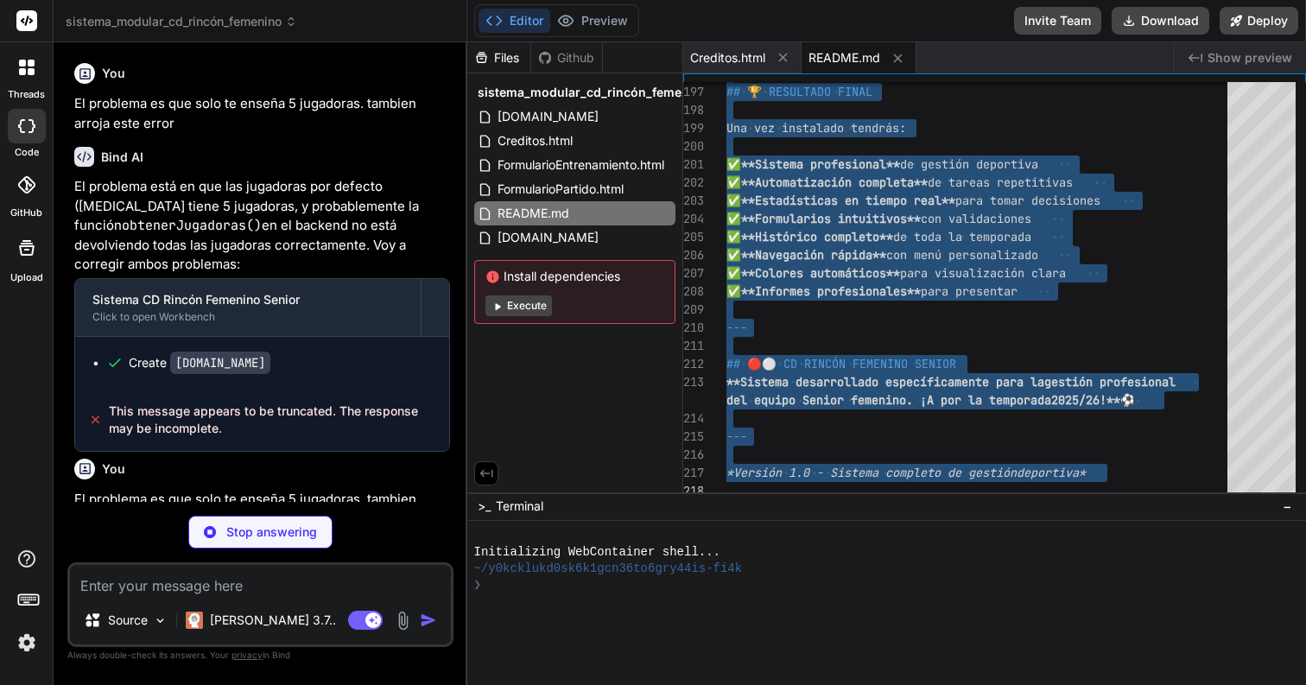
type textarea "x"
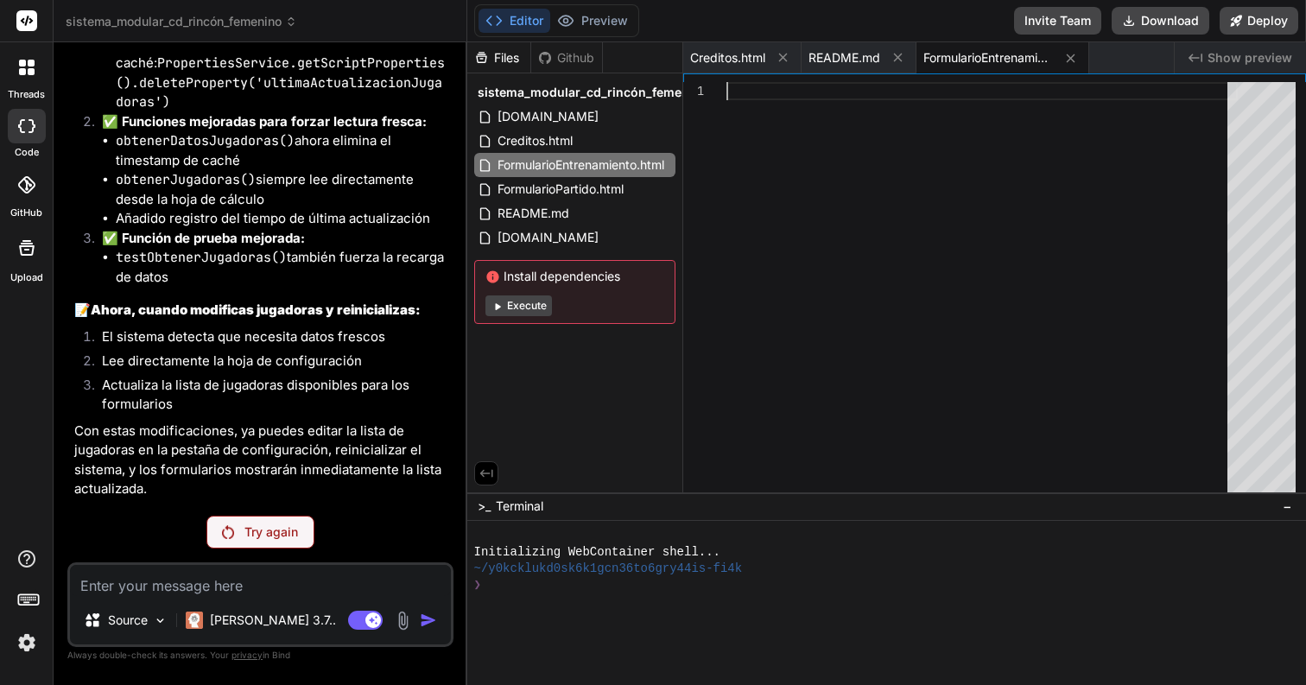
scroll to position [4124, 0]
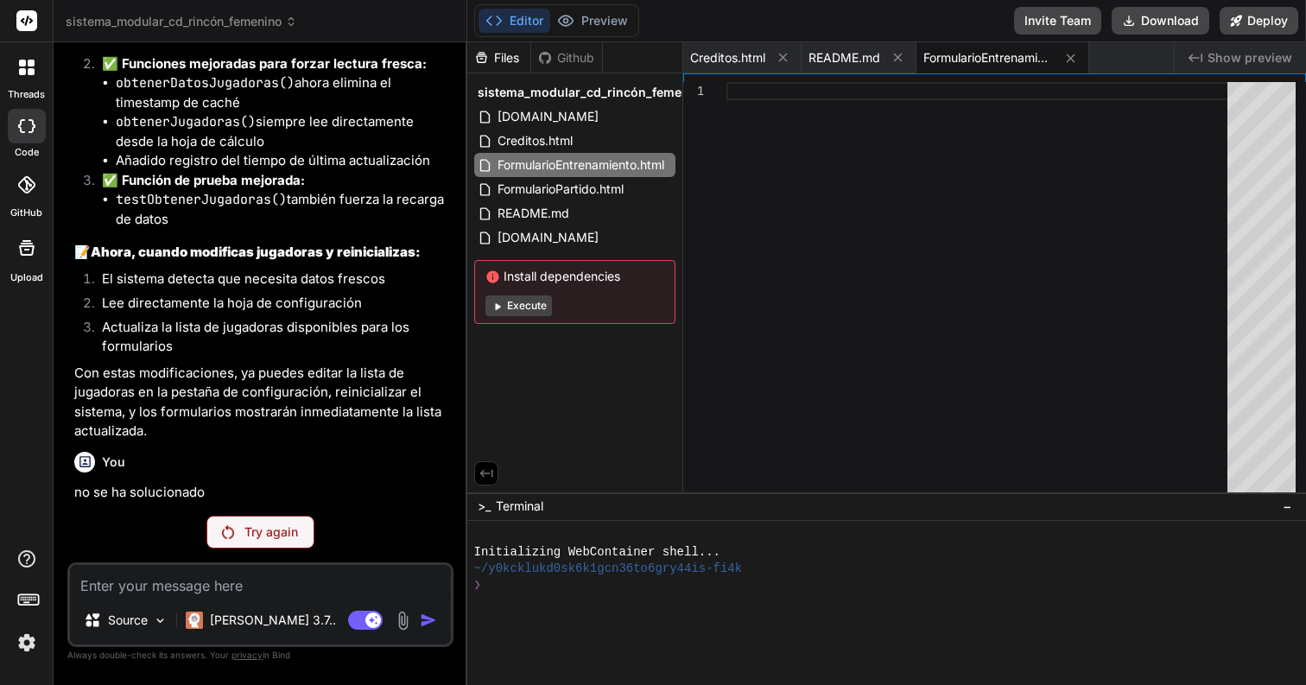
click at [269, 542] on div "Try again" at bounding box center [261, 532] width 108 height 33
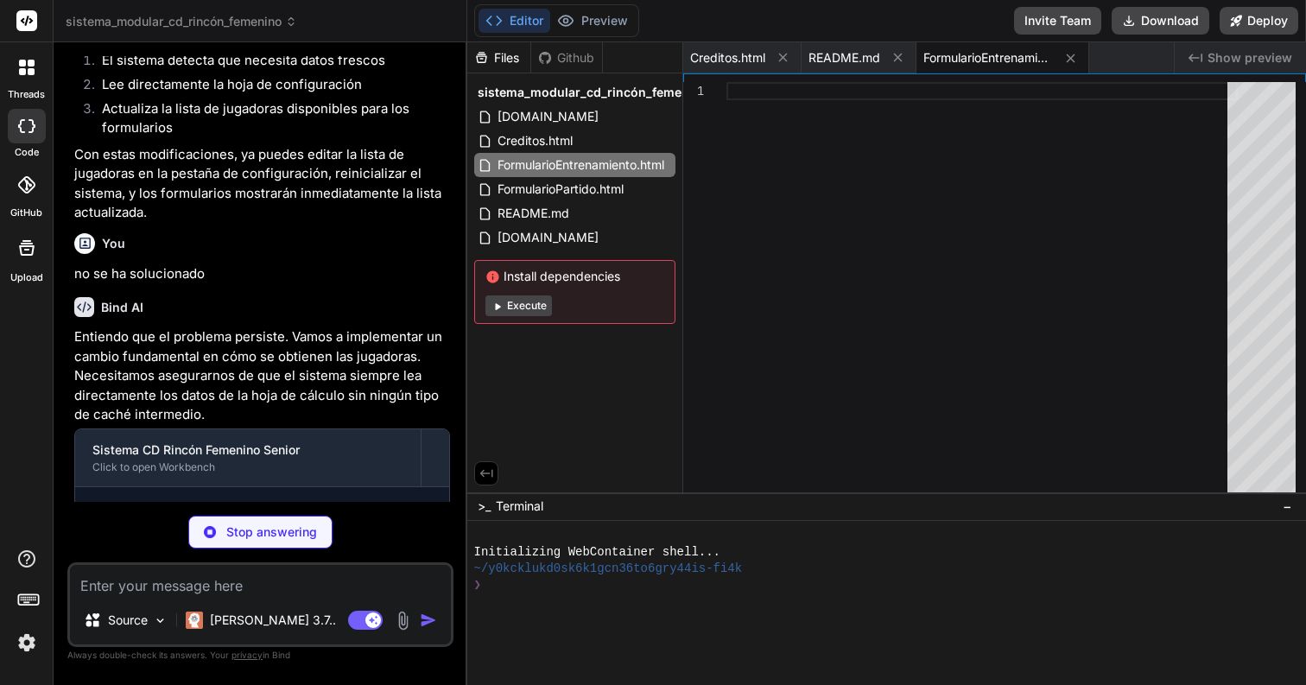
scroll to position [4381, 0]
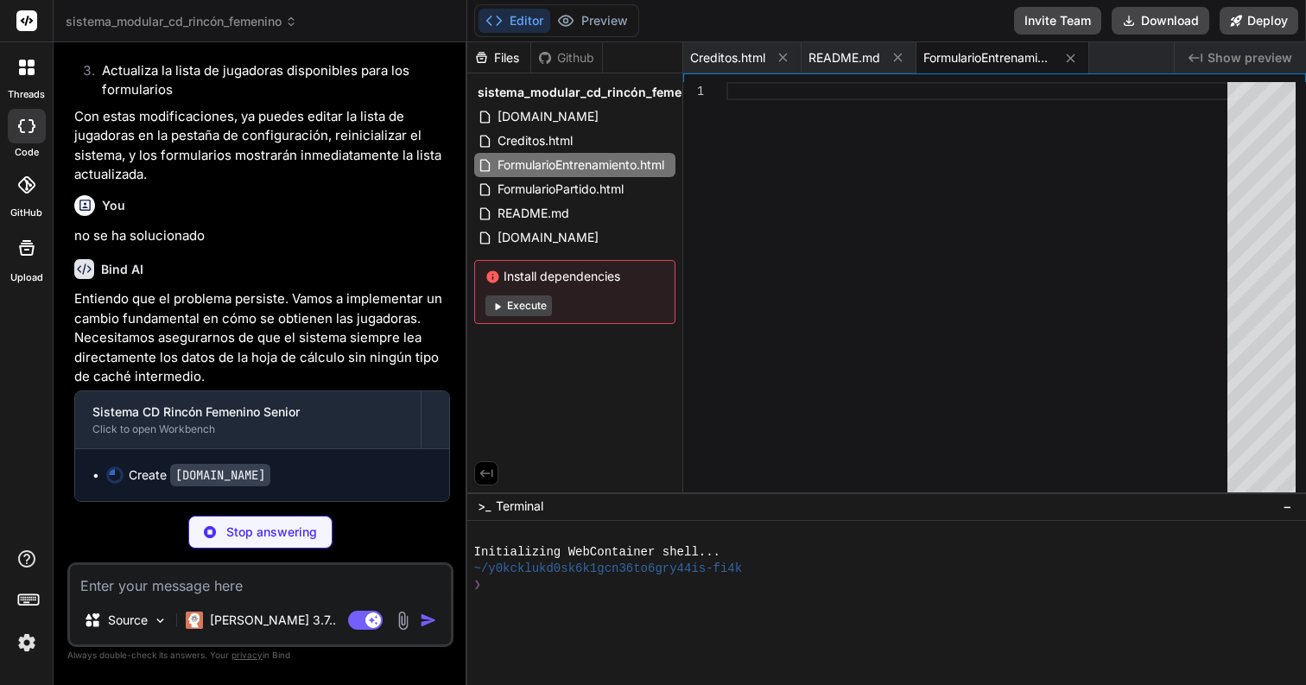
type textarea "x"
type textarea "} } // Función para incluir archivos HTML function include(filename) { return H…"
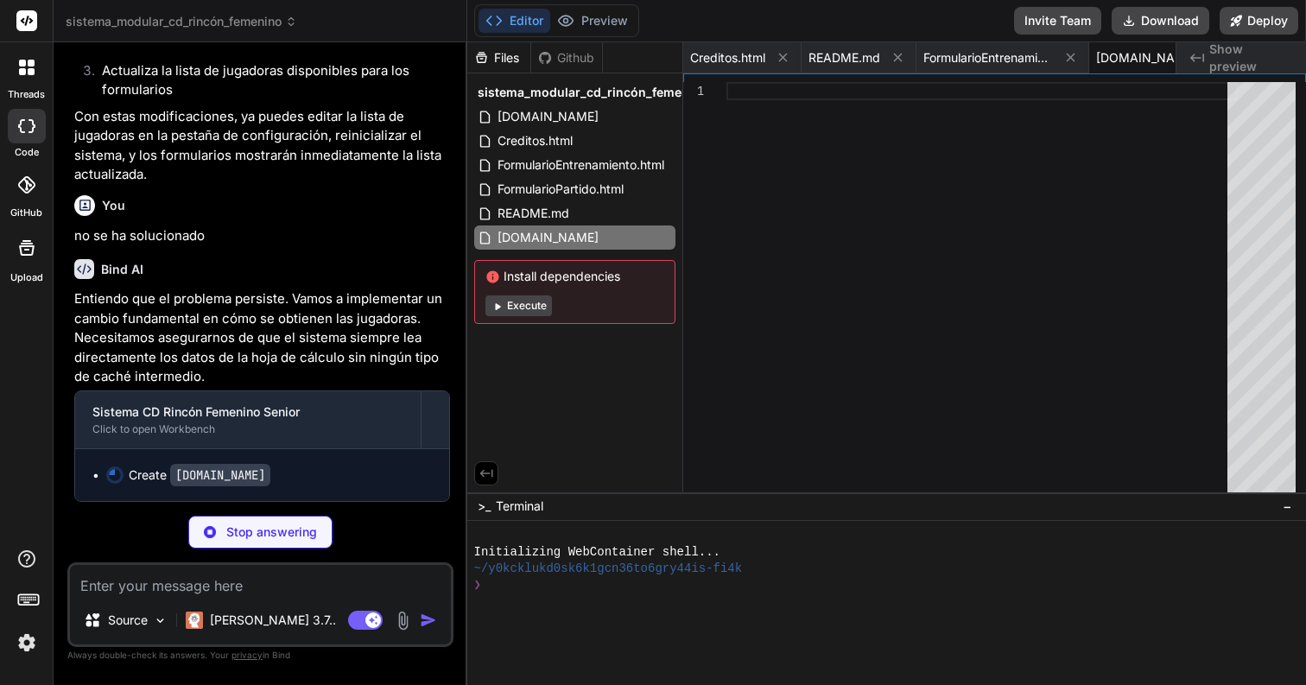
type textarea "x"
type textarea "google.script.host.close(); } </script> </body> </html>"
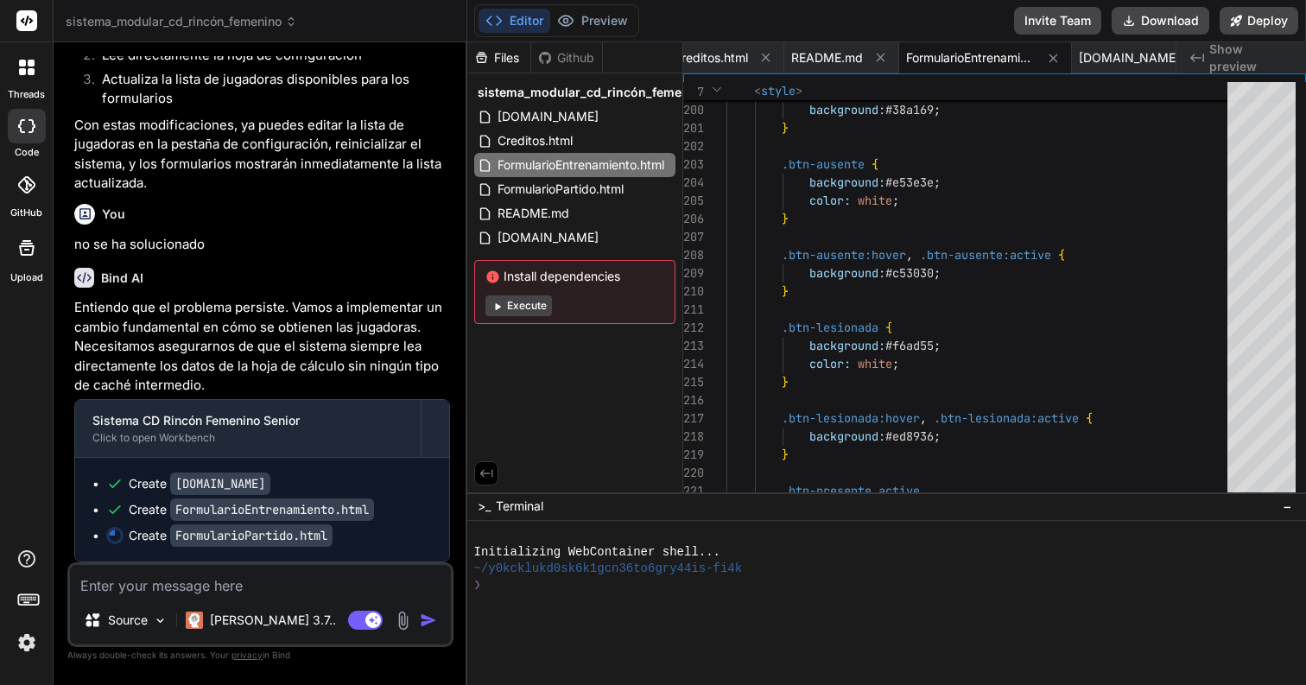
scroll to position [4372, 0]
type textarea "x"
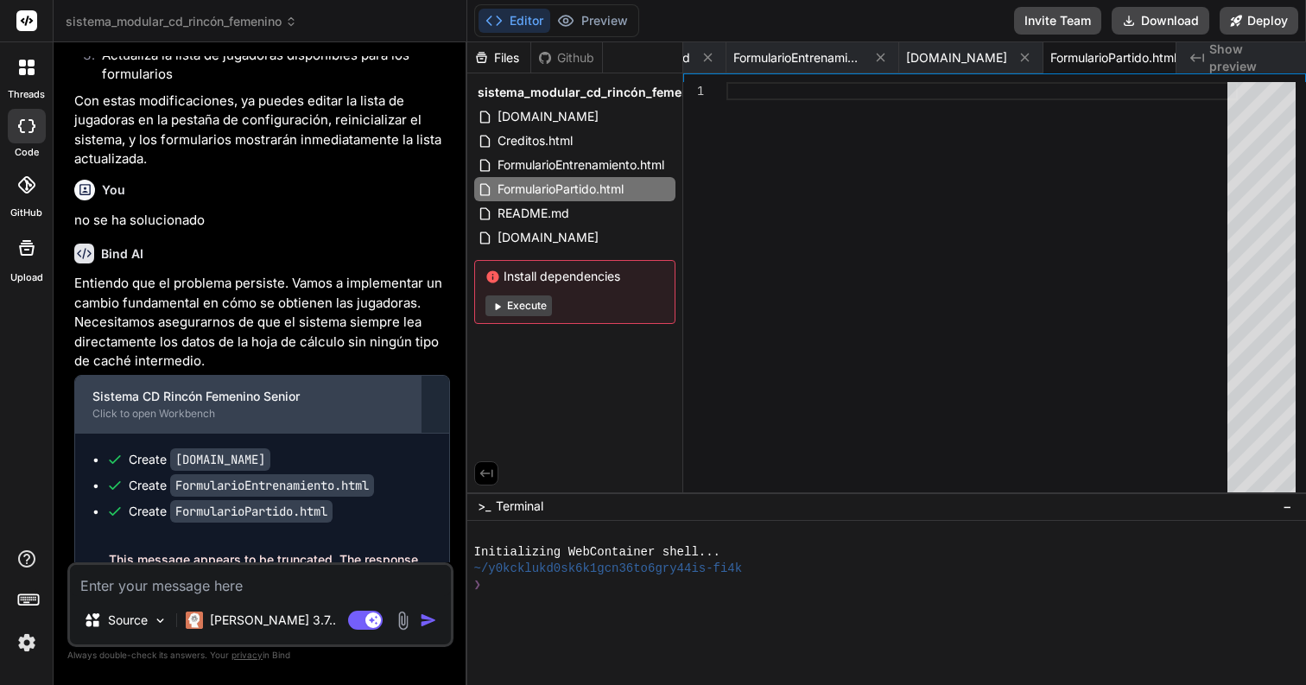
scroll to position [4434, 0]
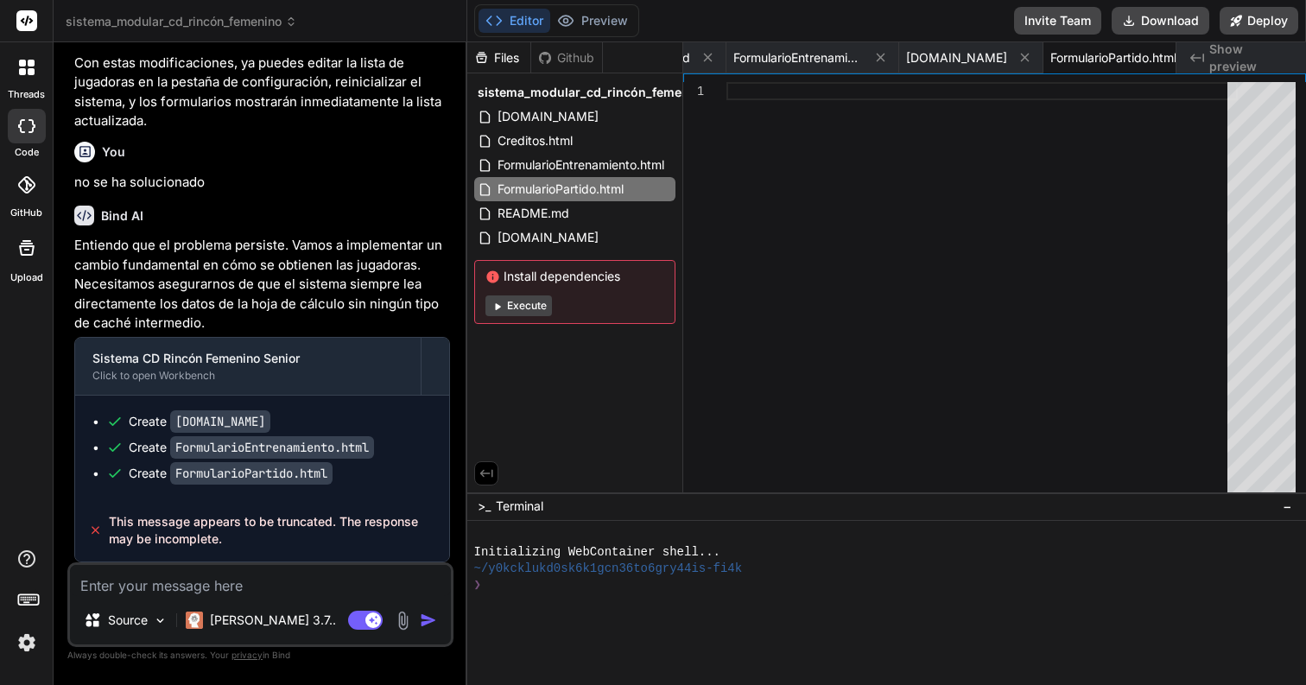
click at [168, 596] on div "Source [PERSON_NAME] 3.7.. Agent Mode. When this toggle is activated, AI automa…" at bounding box center [260, 604] width 386 height 85
click at [187, 585] on textarea at bounding box center [260, 580] width 381 height 31
type textarea "s"
type textarea "x"
type textarea "si"
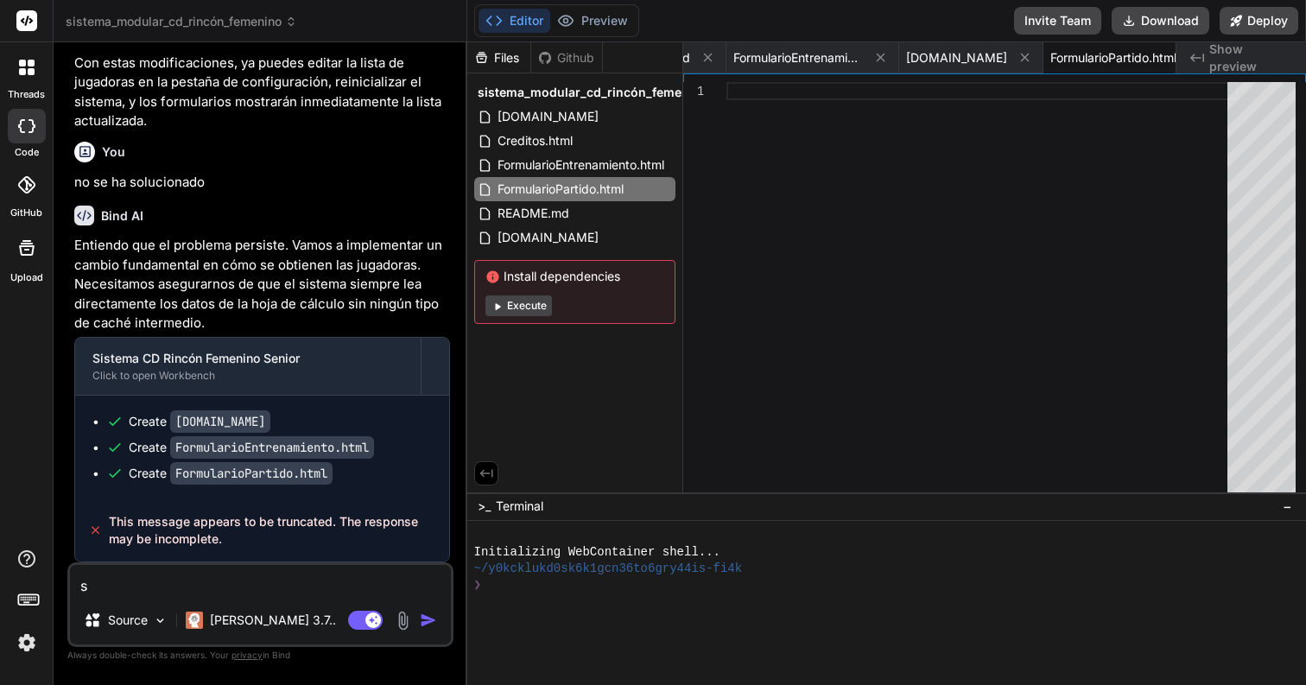
type textarea "x"
type textarea "si"
type textarea "x"
type textarea "si e"
type textarea "x"
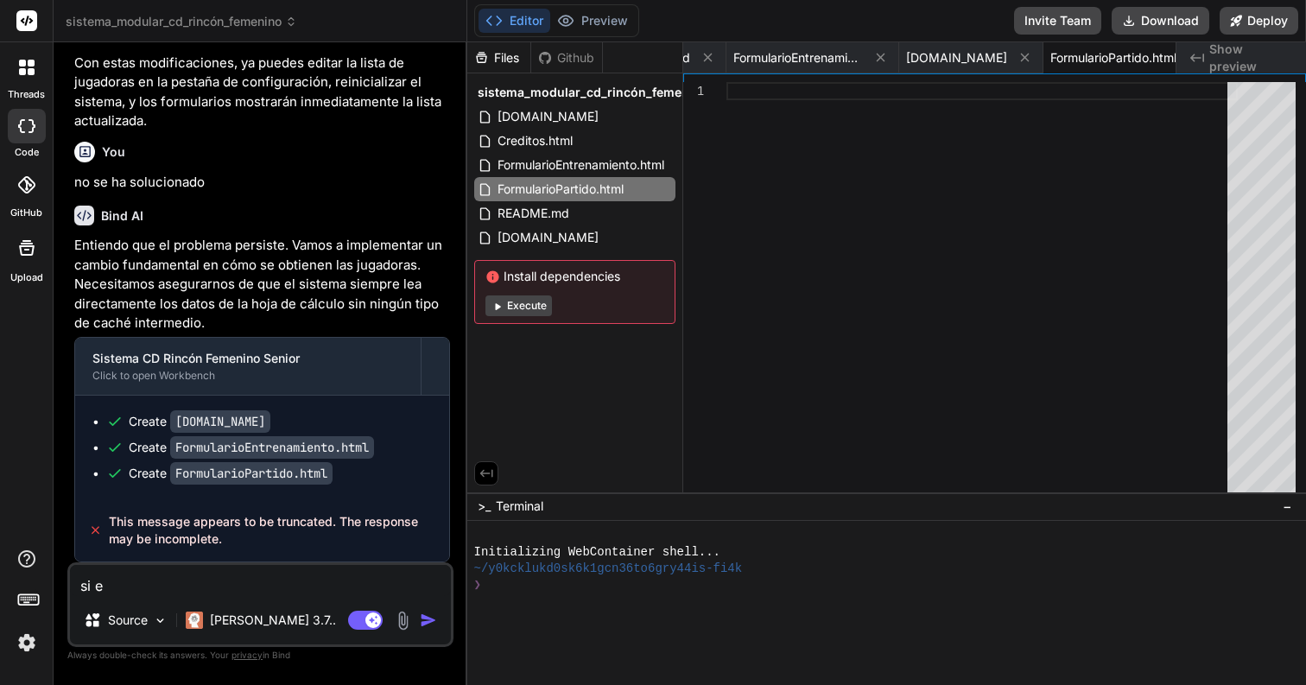
type textarea "si en"
type textarea "x"
type textarea "si en"
type textarea "x"
type textarea "si en l"
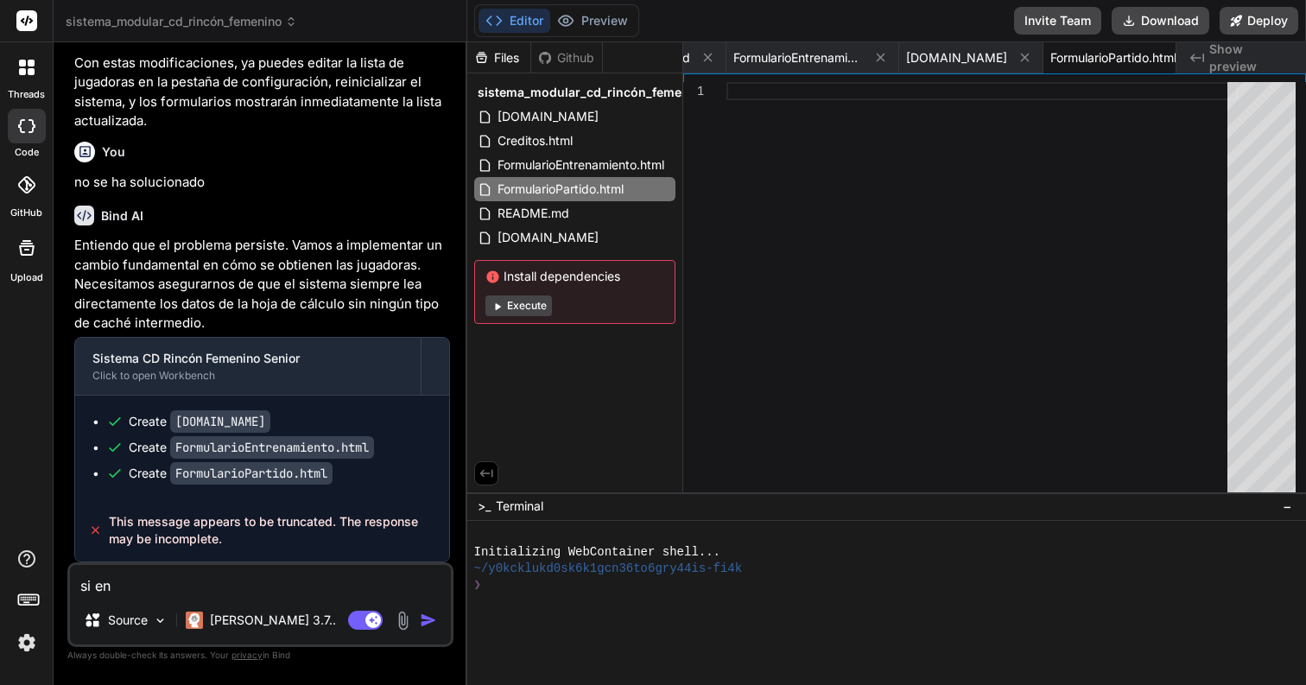
type textarea "x"
type textarea "si en lu"
type textarea "x"
type textarea "si en lug"
type textarea "x"
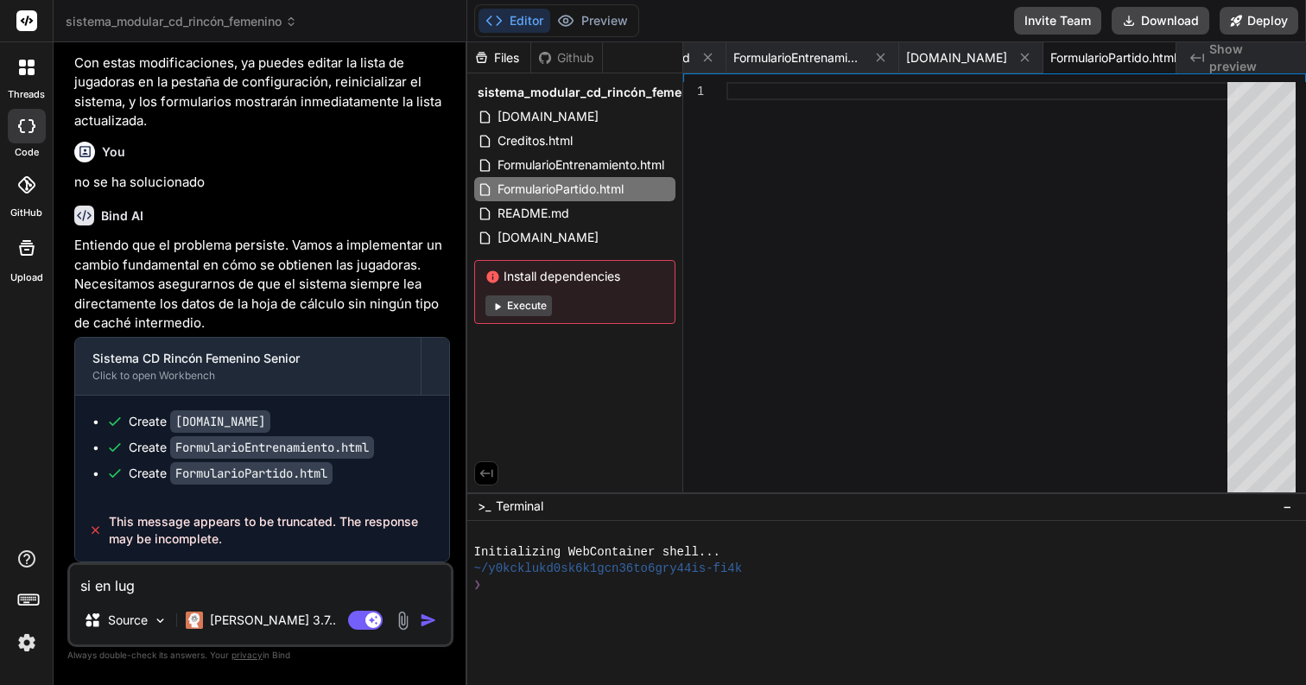
type textarea "si en luga"
type textarea "x"
type textarea "si en lugar"
type textarea "x"
type textarea "si en lugar"
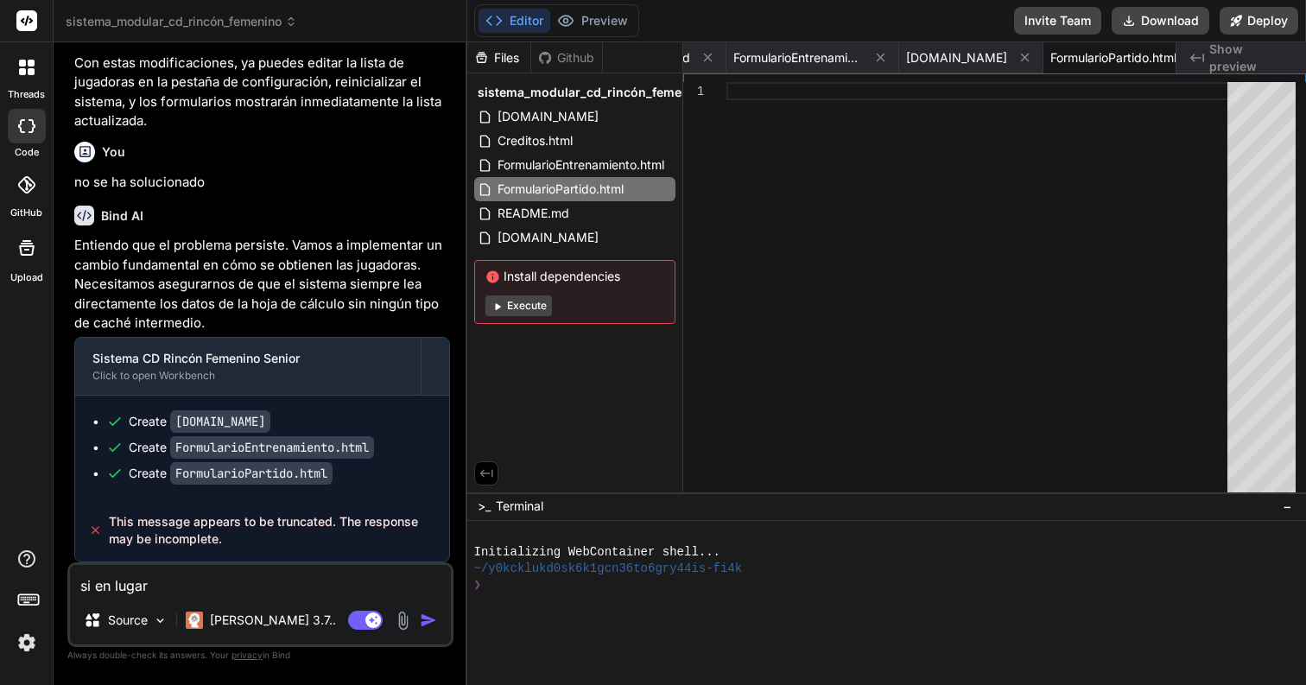
type textarea "x"
type textarea "si en lugar d"
type textarea "x"
type textarea "si en lugar de"
type textarea "x"
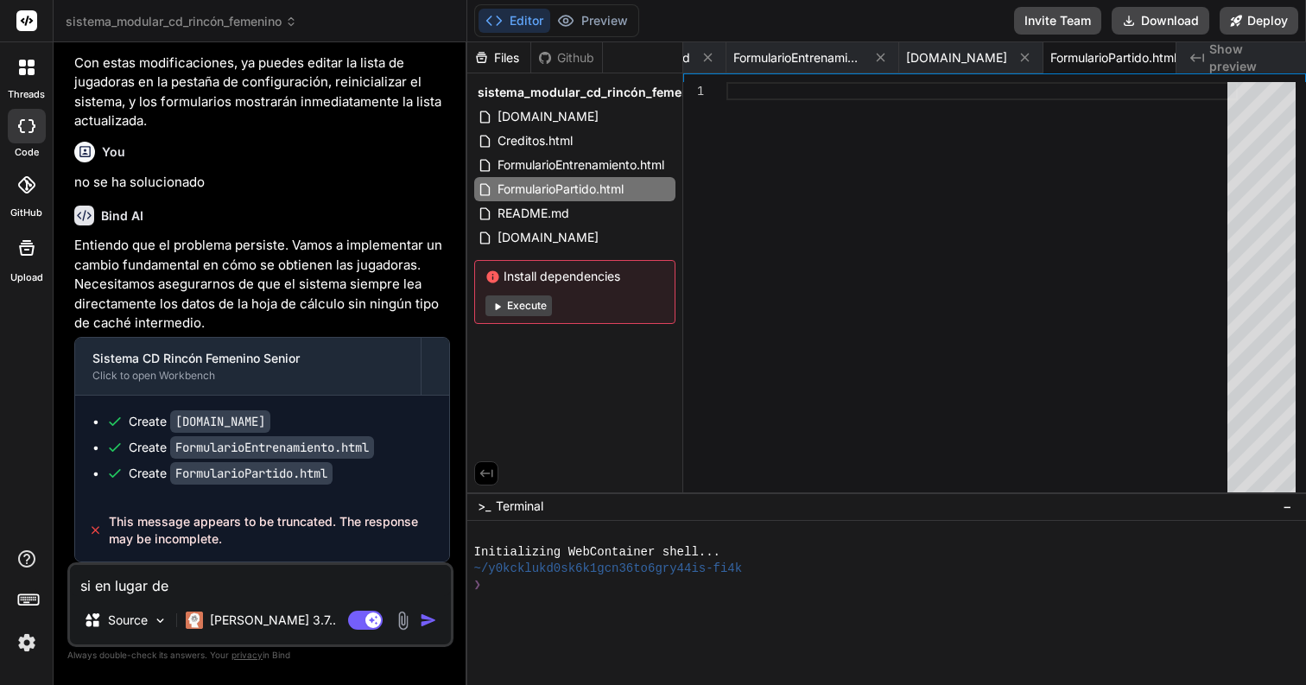
type textarea "si en lugar de"
type textarea "x"
type textarea "si en lugar de g"
type textarea "x"
type textarea "si en lugar de go"
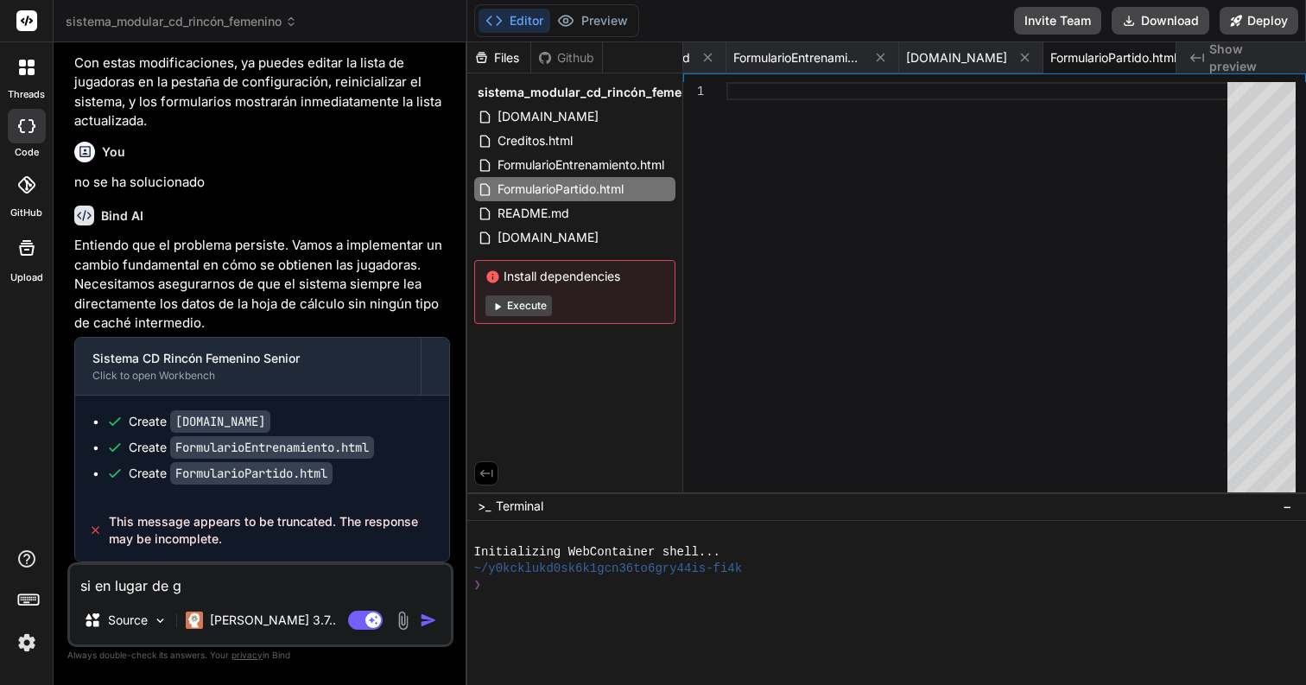
type textarea "x"
type textarea "si en lugar de goo"
type textarea "x"
type textarea "si en lugar de goog"
type textarea "x"
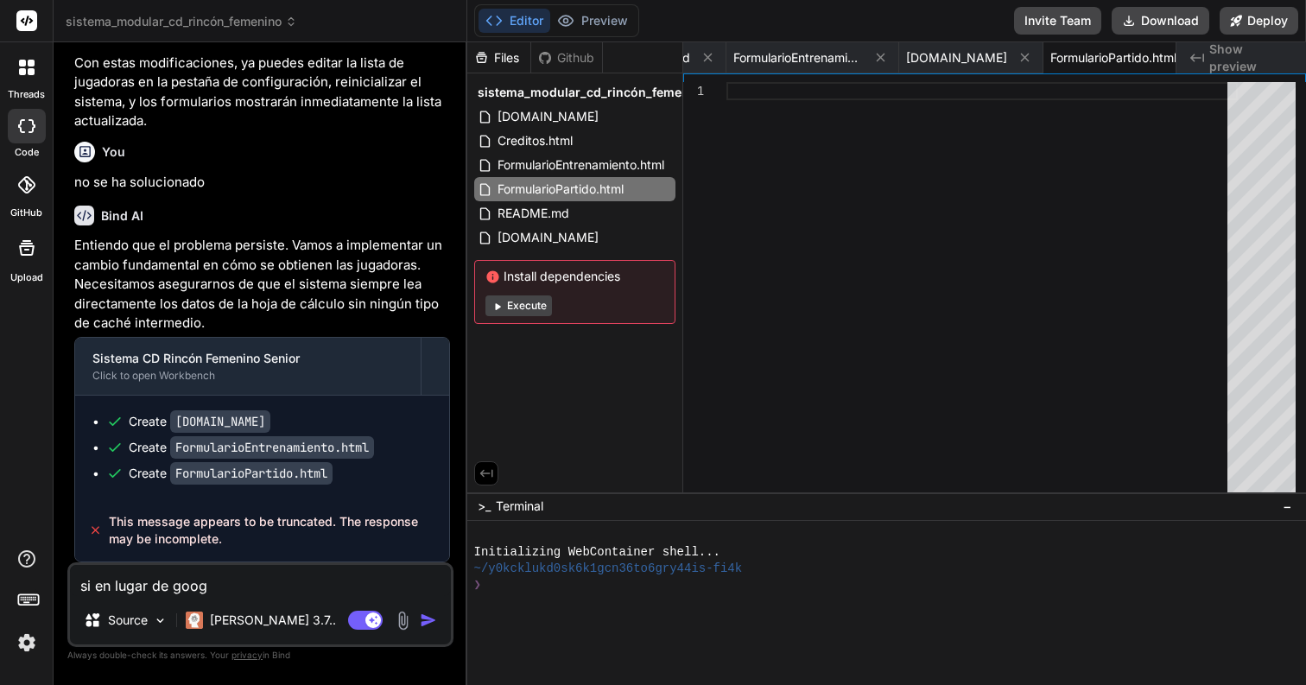
type textarea "si en lugar de googl"
type textarea "x"
type textarea "si en lugar de google"
type textarea "x"
type textarea "si en lugar de google"
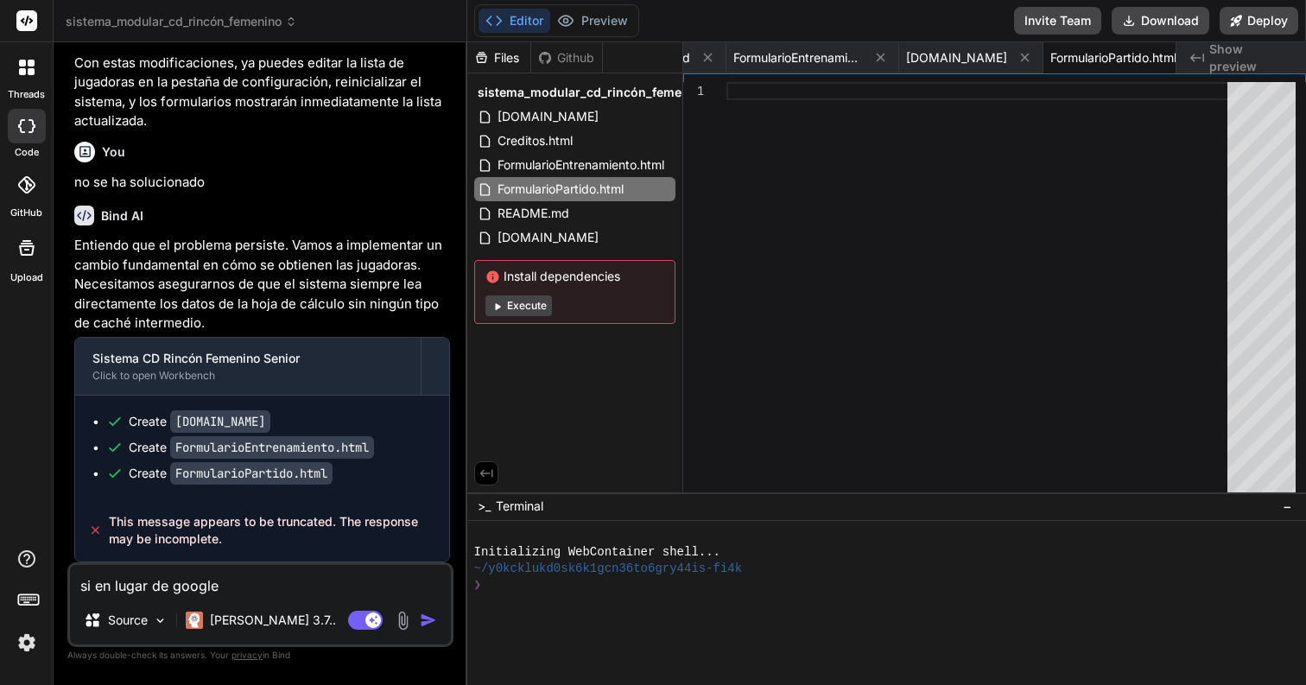
type textarea "x"
type textarea "si en lugar de google s"
type textarea "x"
type textarea "si en lugar de google sh"
type textarea "x"
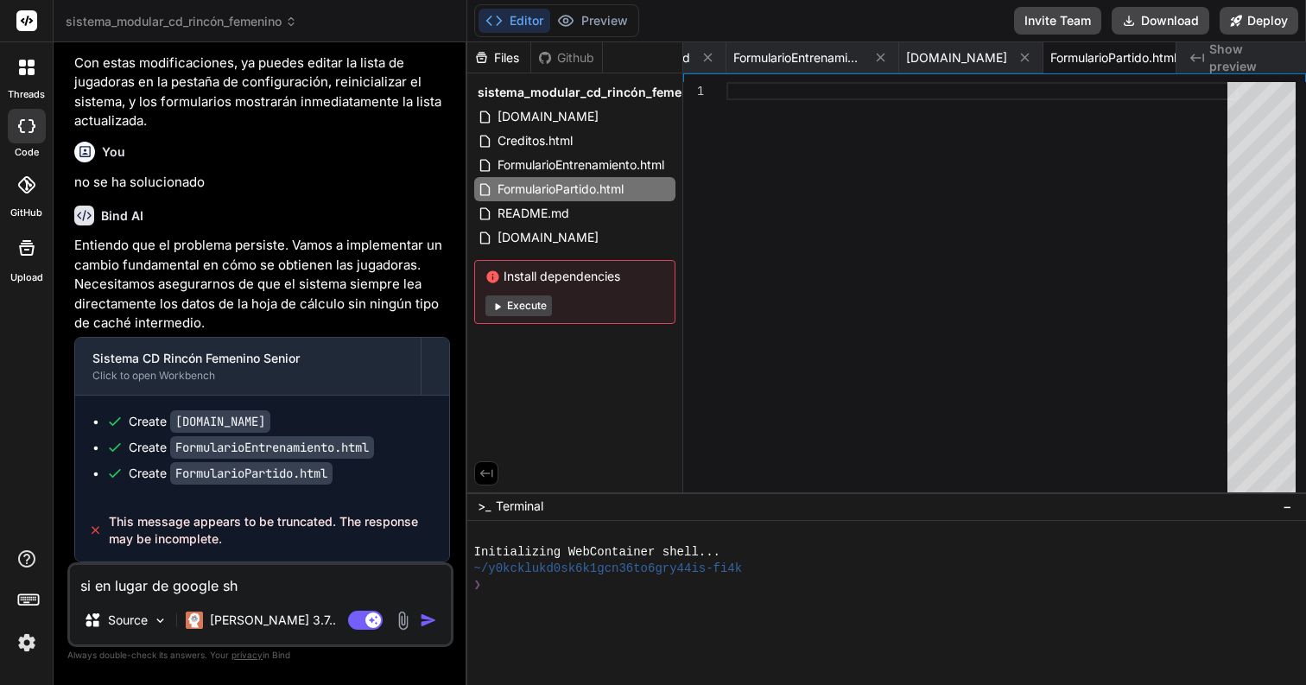
type textarea "si en lugar de google she"
type textarea "x"
type textarea "si en lugar de google shee"
type textarea "x"
type textarea "si en lugar de google sheet"
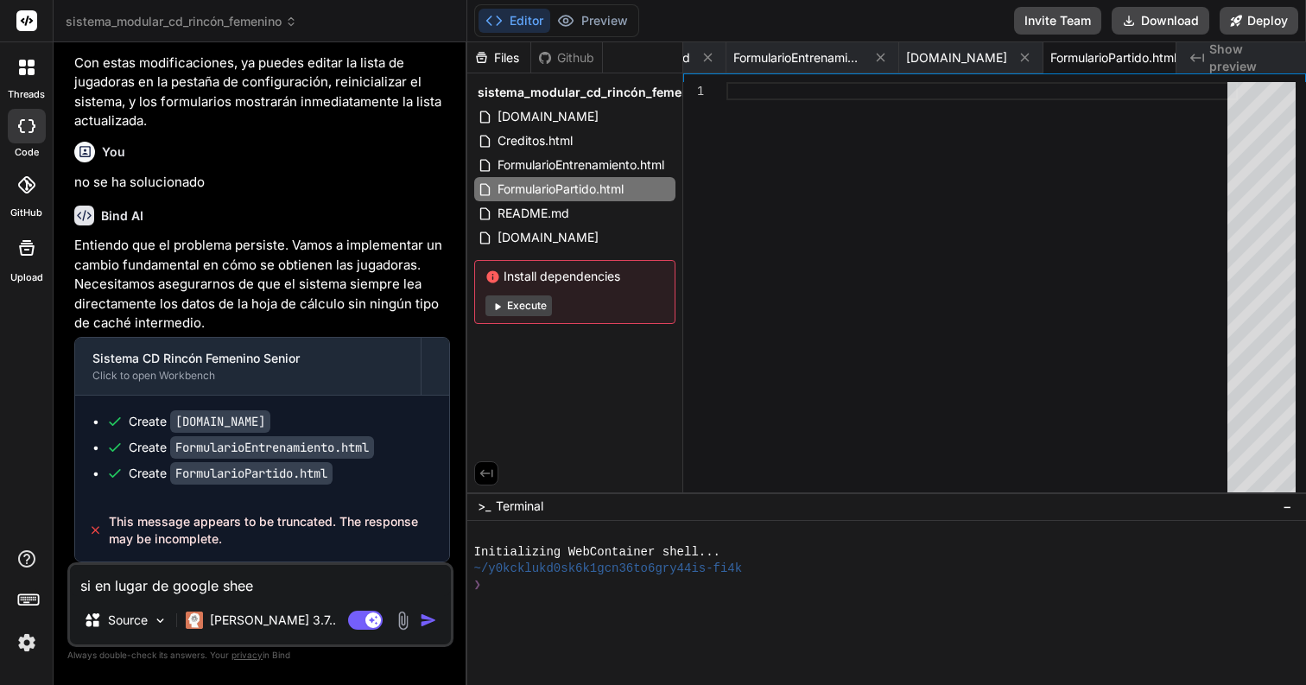
type textarea "x"
type textarea "si en lugar de google sheet"
type textarea "x"
type textarea "si en lugar de google sheet f"
type textarea "x"
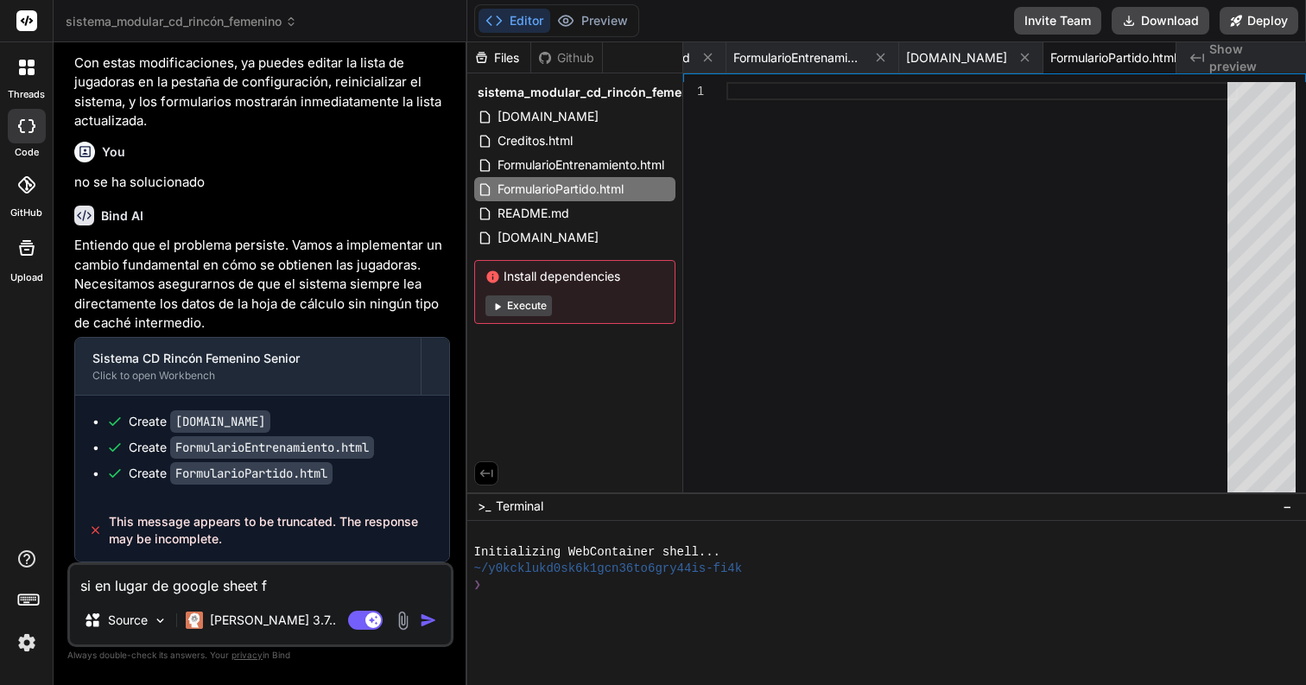
type textarea "si en lugar de google sheet fu"
type textarea "x"
type textarea "si en lugar de google sheet fue"
type textarea "x"
type textarea "si en lugar de google sheet fuer"
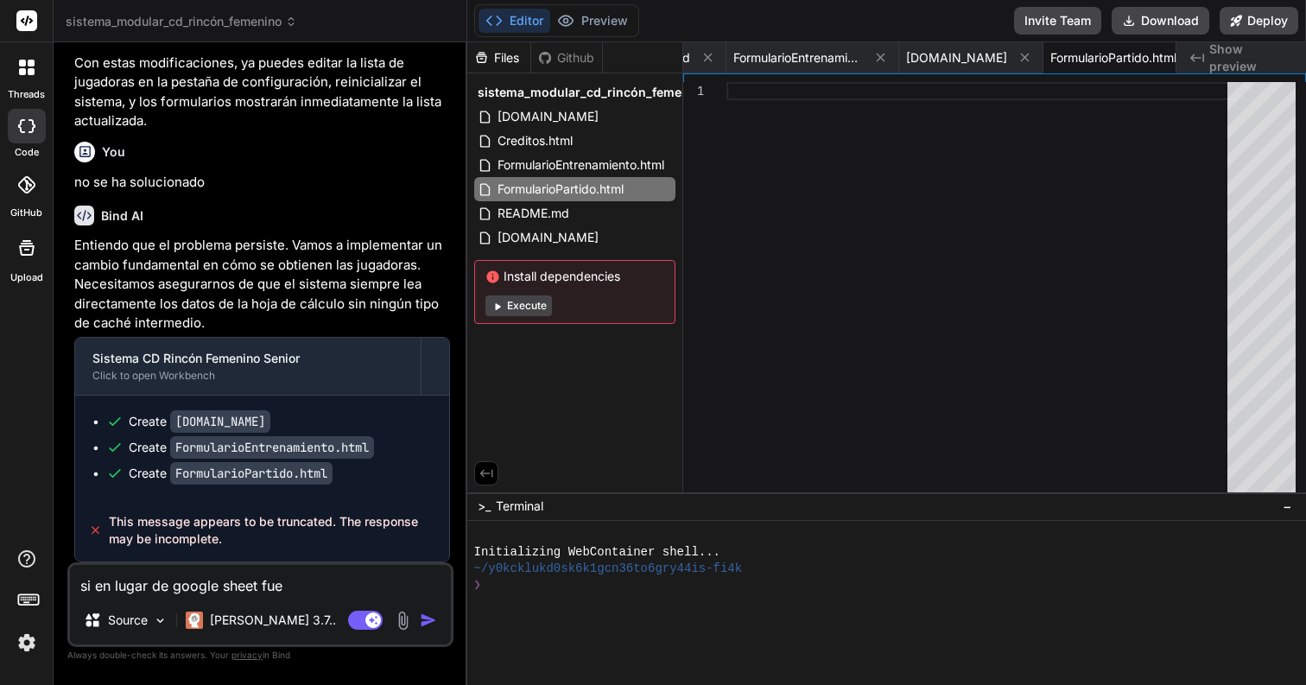
type textarea "x"
type textarea "si en lugar de google sheet fuera"
type textarea "x"
type textarea "si en lugar de google sheet fuera"
type textarea "x"
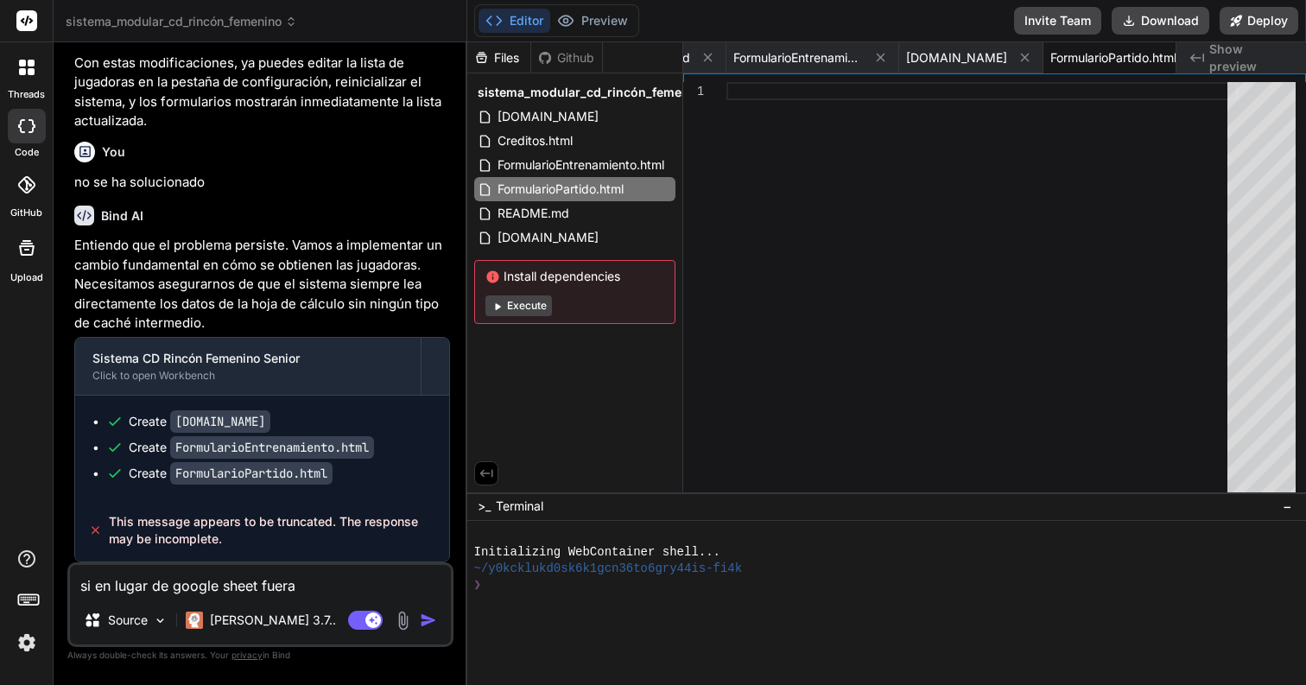
type textarea "si en lugar de google sheet fuera u"
type textarea "x"
type textarea "si en lugar de google sheet fuera un"
type textarea "x"
type textarea "si en lugar de google sheet fuera una"
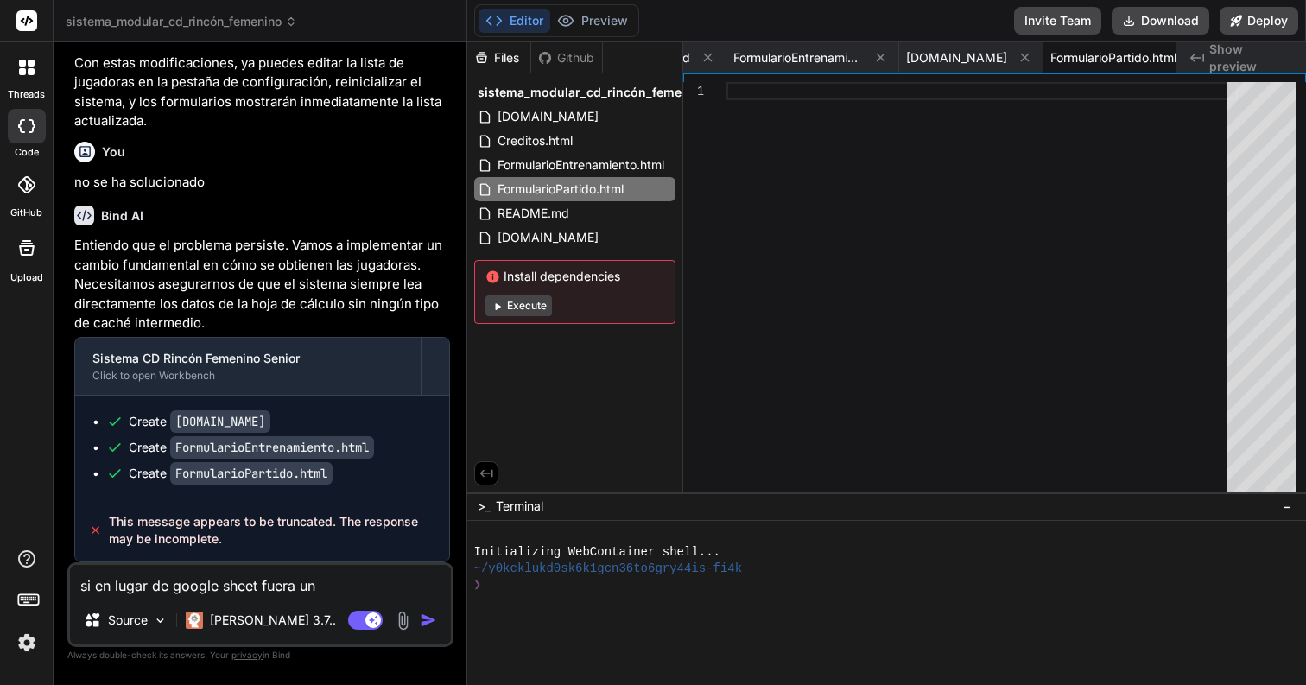
type textarea "x"
type textarea "si en lugar de google sheet fuera una"
type textarea "x"
type textarea "si en lugar de google sheet fuera una w"
type textarea "x"
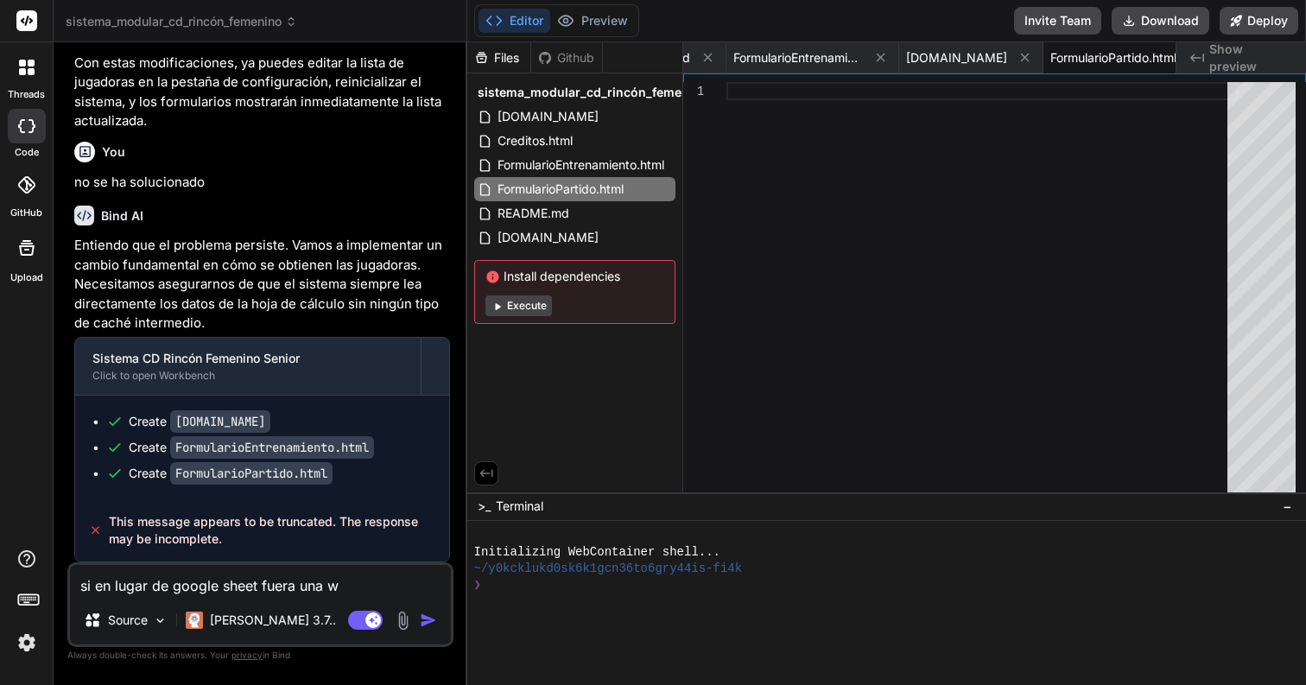
type textarea "si en lugar de google sheet fuera una we"
type textarea "x"
type textarea "si en lugar de google sheet fuera una web"
type textarea "x"
type textarea "si en lugar de google sheet fuera una web"
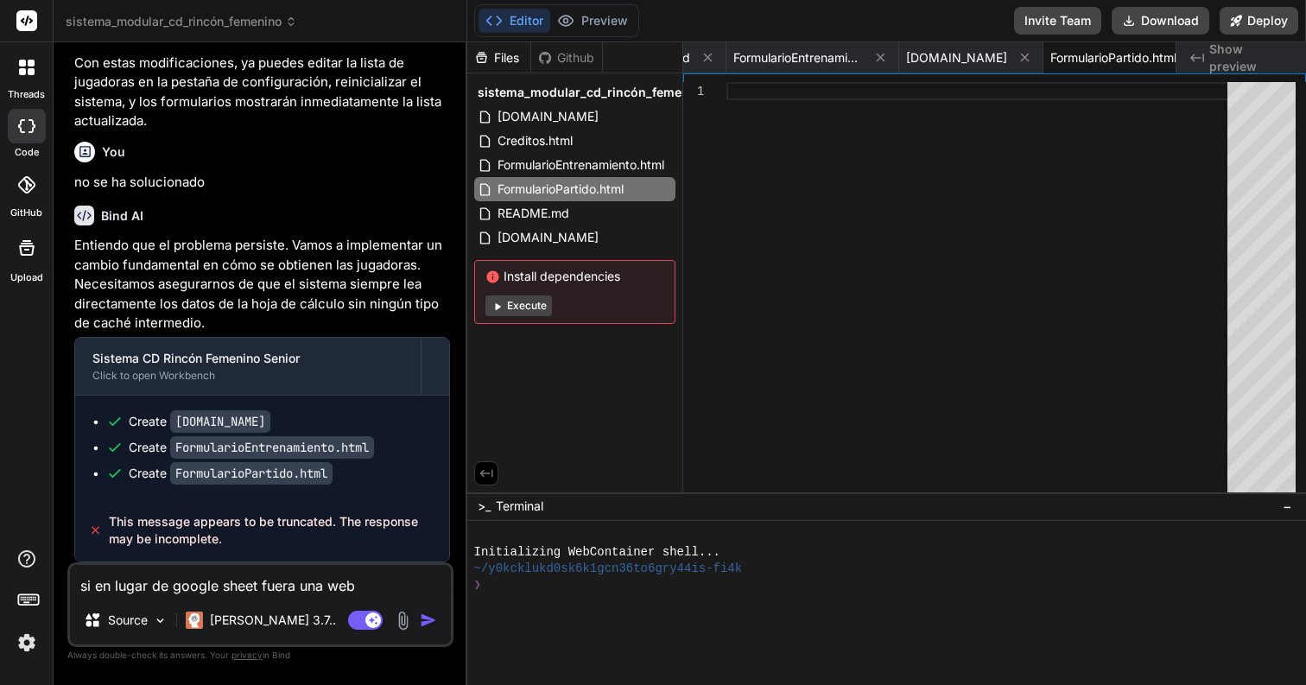
type textarea "x"
type textarea "si en lugar de google sheet fuera una web a"
type textarea "x"
type textarea "si en lugar de google sheet fuera una web ap"
type textarea "x"
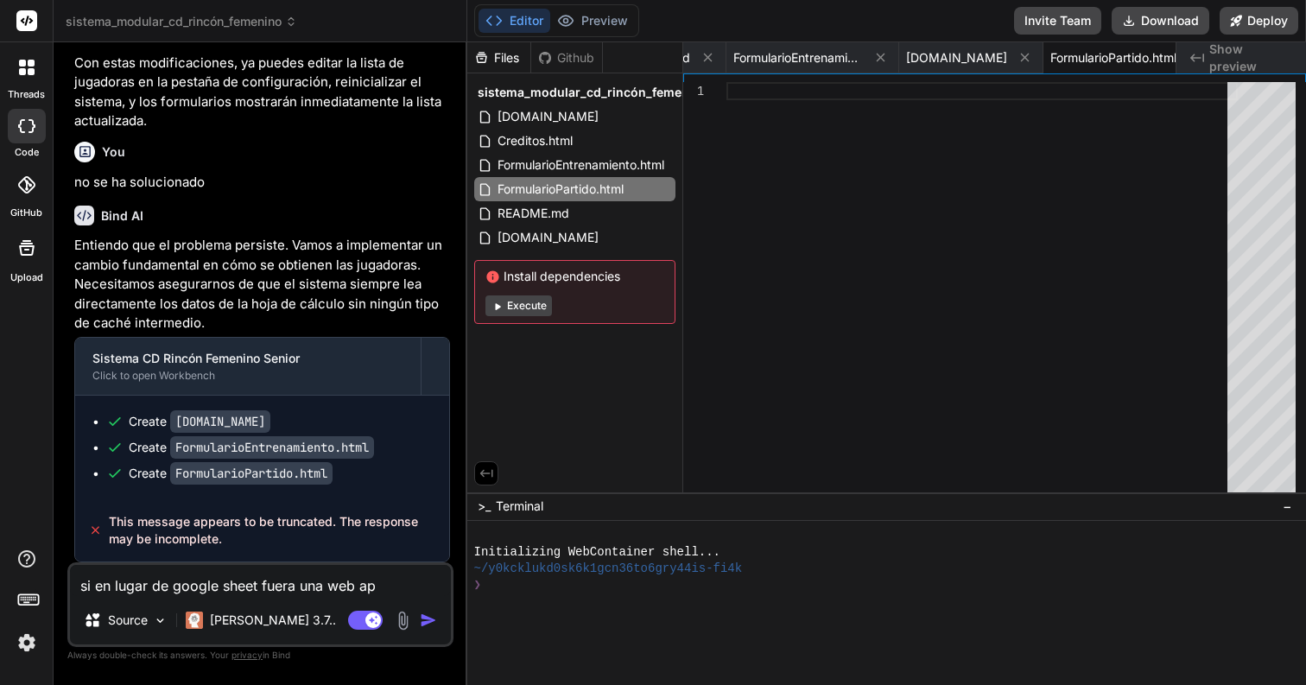
type textarea "si en lugar de google sheet fuera una web app"
type textarea "x"
type textarea "si en lugar de google sheet fuera una web app"
type textarea "x"
type textarea "si en lugar de google sheet fuera una web app p"
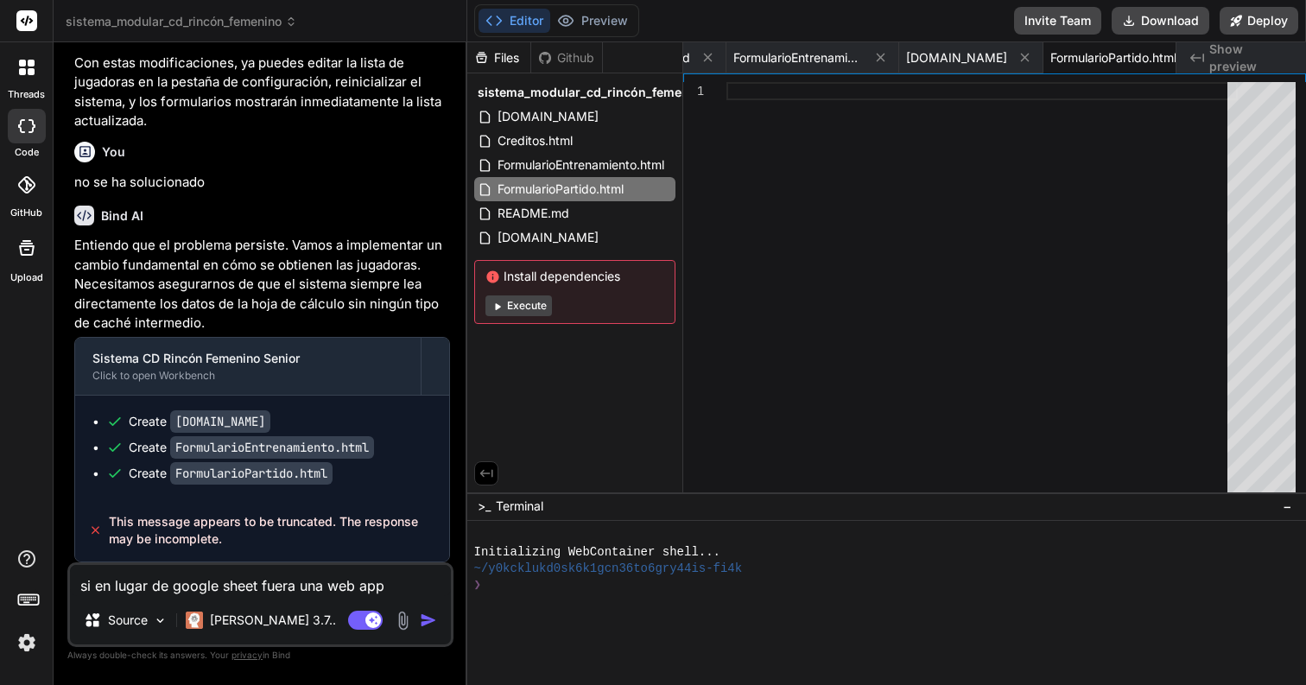
type textarea "x"
type textarea "si en lugar de google sheet fuera una web app pe"
type textarea "x"
type textarea "si en lugar de google sheet fuera una web app pen"
type textarea "x"
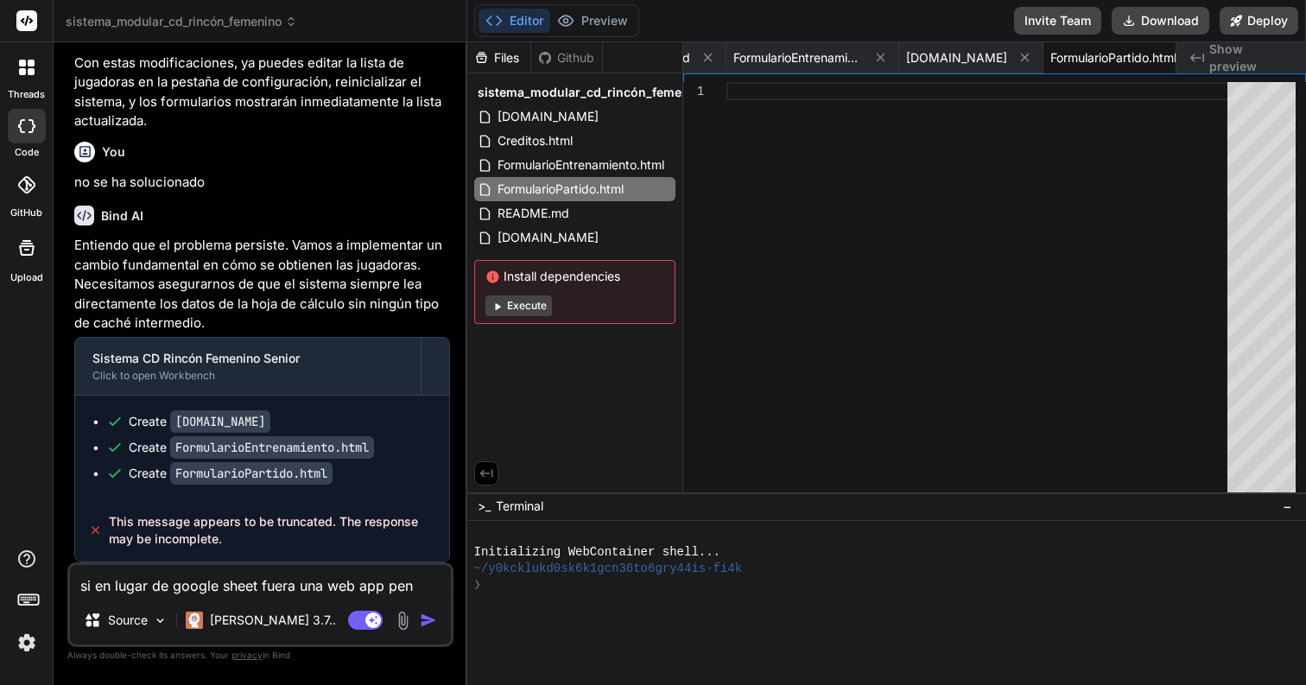
type textarea "si en lugar de google sheet fuera una web app pens"
type textarea "x"
type textarea "si en lugar de google sheet fuera una web app pensa"
type textarea "x"
type textarea "si en lugar de google sheet fuera una web app pensad"
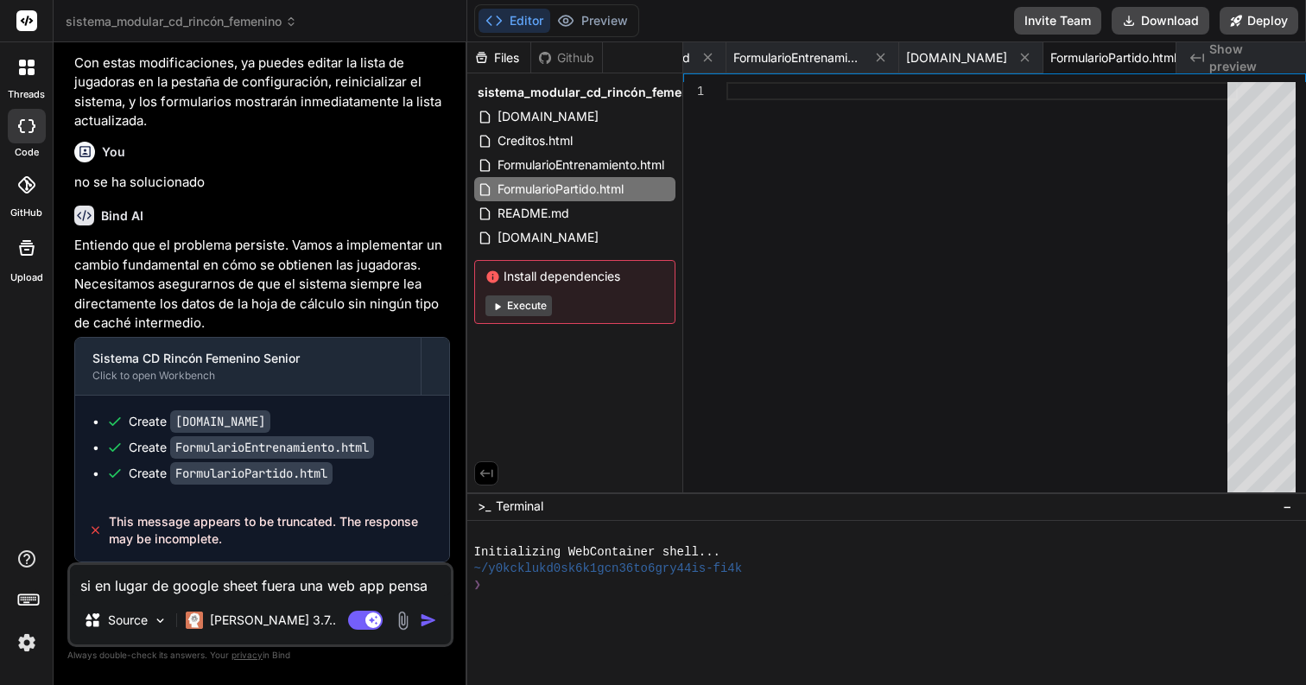
type textarea "x"
type textarea "si en lugar de google sheet fuera una web app pensada"
type textarea "x"
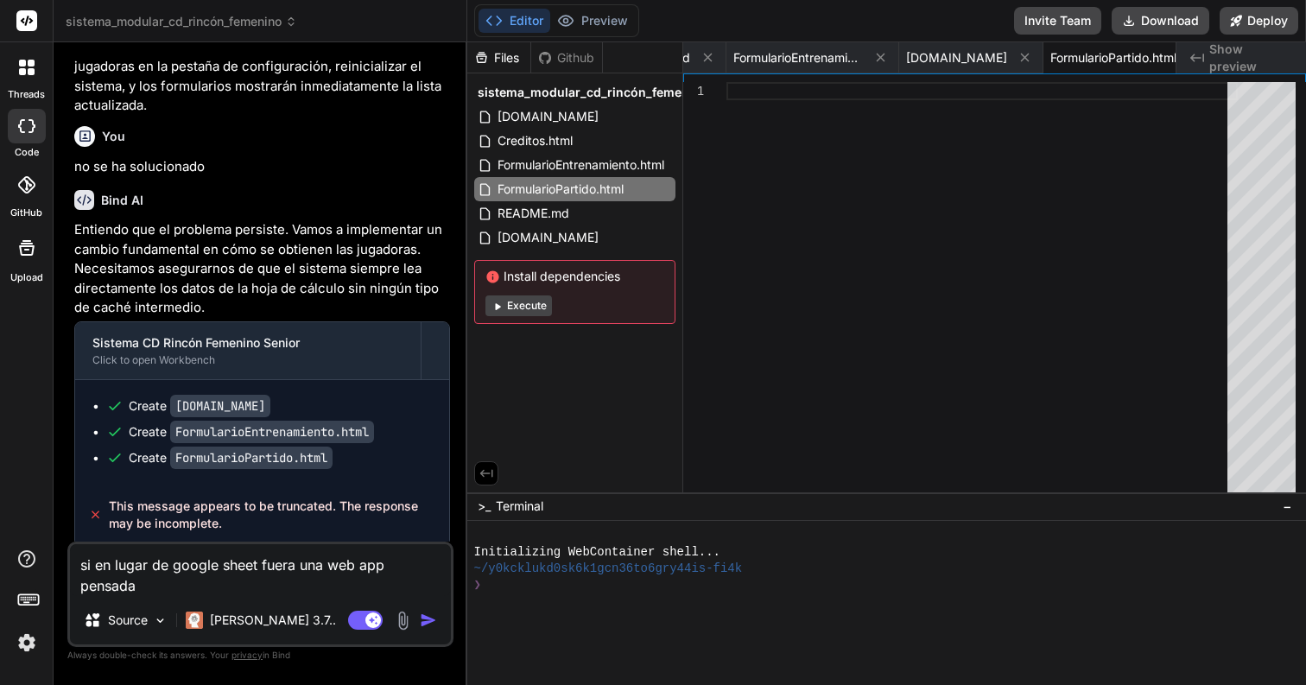
type textarea "si en lugar de google sheet fuera una web app pensadad"
type textarea "x"
type textarea "si en lugar de google sheet fuera una web app pensada"
type textarea "x"
type textarea "si en lugar de google sheet fuera una web app pensada"
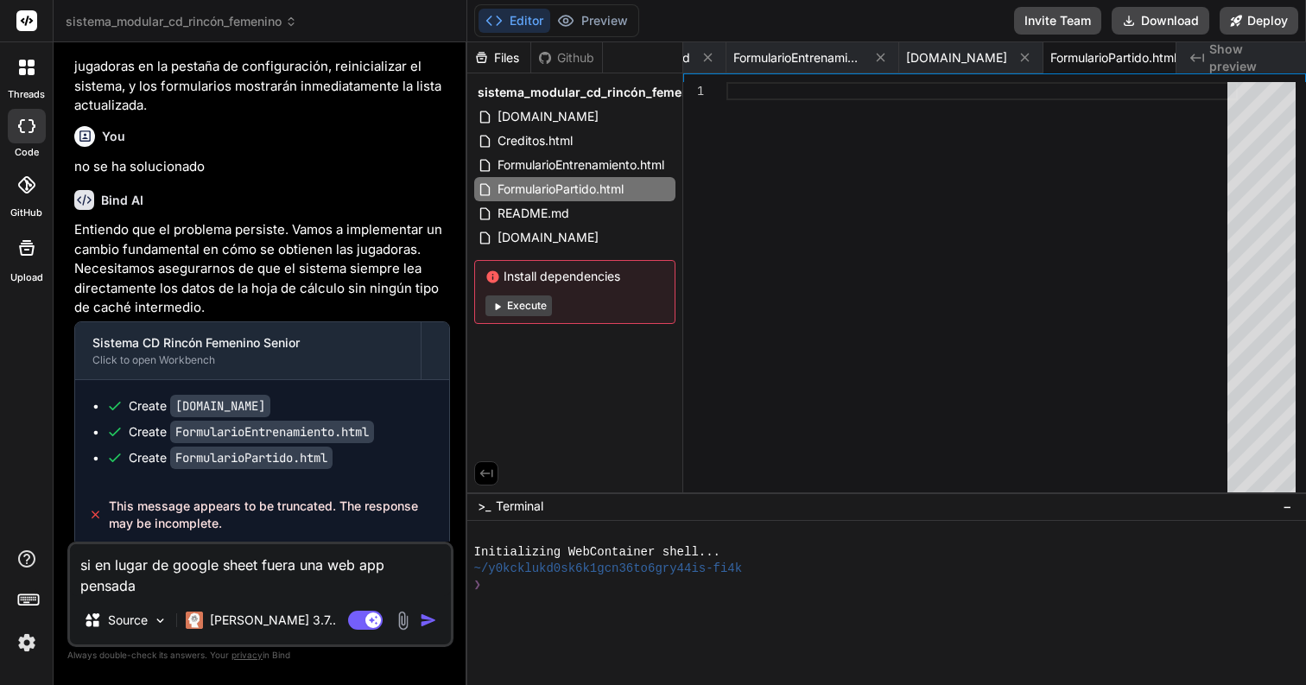
type textarea "x"
type textarea "si en lugar de google sheet fuera una web app pensada p"
type textarea "x"
type textarea "si en lugar de google sheet fuera una web app pensada pa"
type textarea "x"
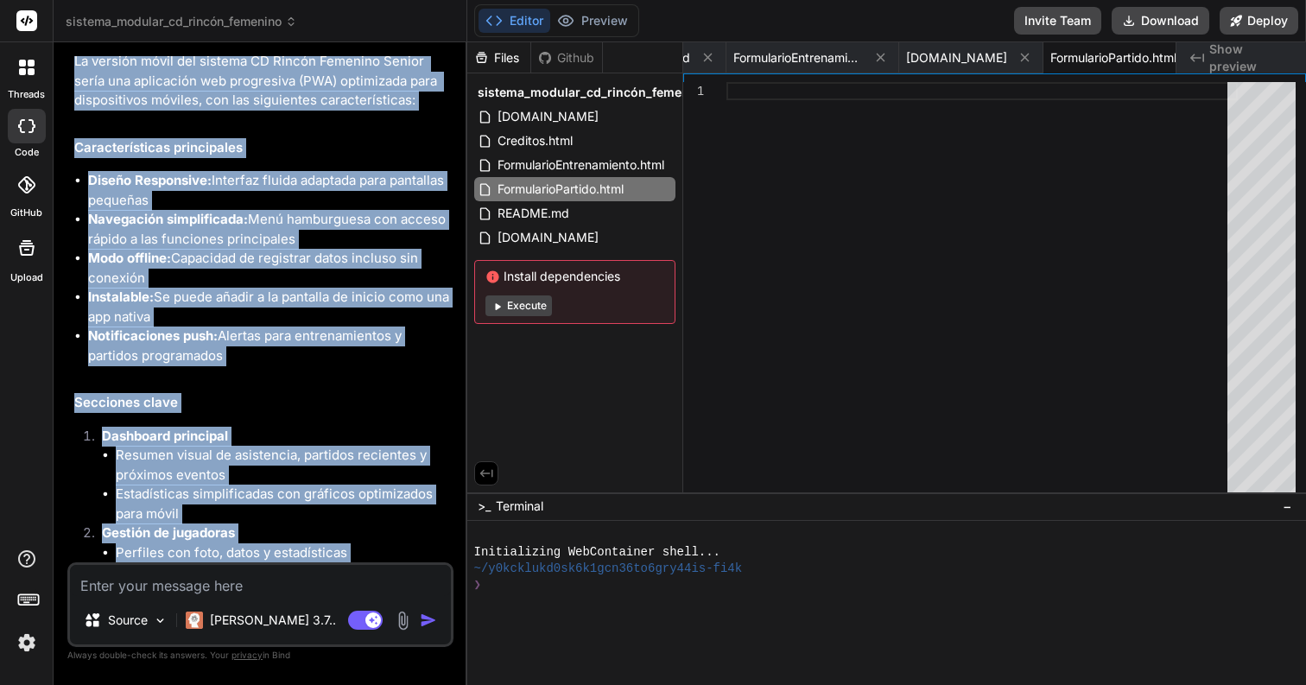
scroll to position [4640, 0]
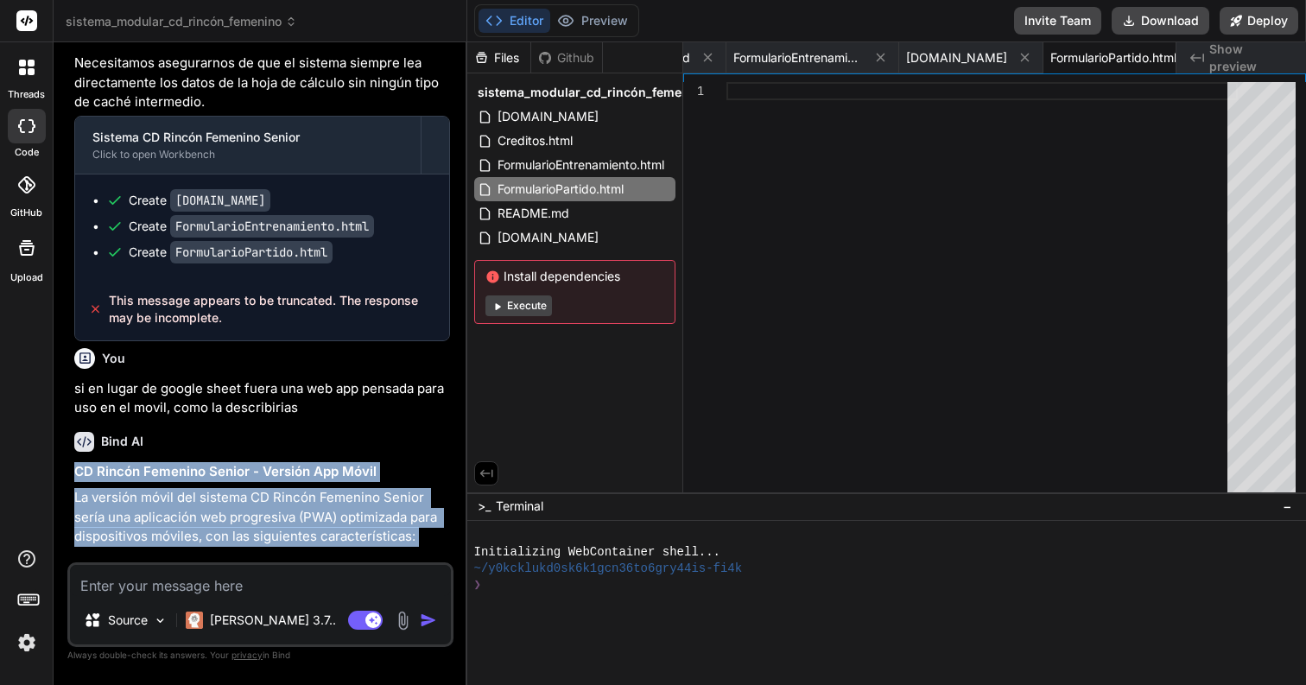
drag, startPoint x: 131, startPoint y: 550, endPoint x: 64, endPoint y: 493, distance: 88.3
click at [64, 493] on div "Custom Bot Bind AI Web Search Created with Pixso. Code Generator You El problem…" at bounding box center [261, 363] width 414 height 642
copy div "LO Ipsumd Sitametc Adipis - Elitsed Doe Tempo In utlabor etdol mag aliquae AD M…"
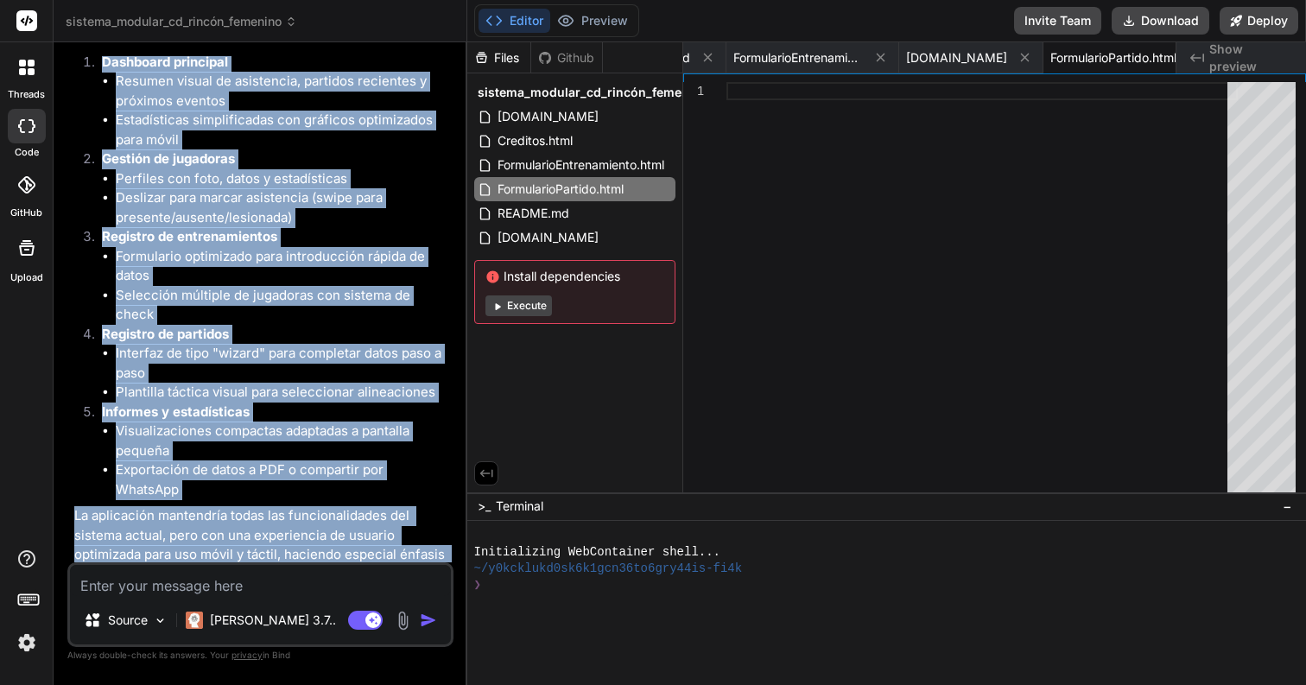
scroll to position [5491, 0]
